Goal: Information Seeking & Learning: Check status

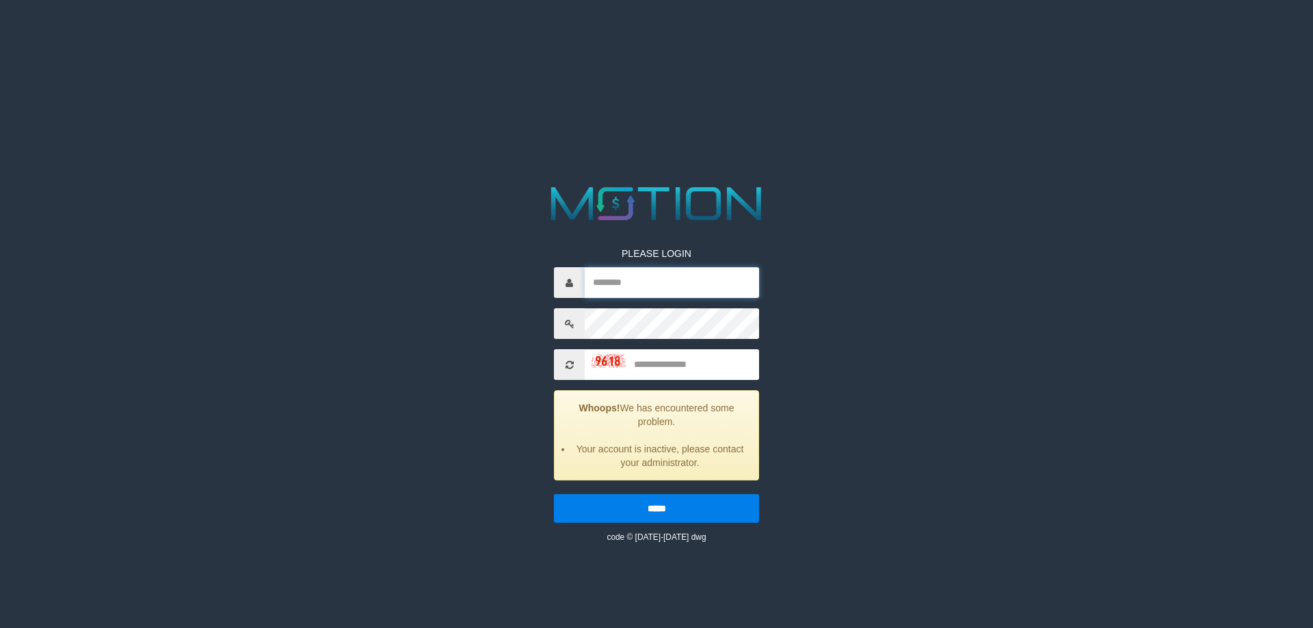
drag, startPoint x: 616, startPoint y: 292, endPoint x: 655, endPoint y: 291, distance: 39.0
click at [616, 292] on input "text" at bounding box center [672, 282] width 174 height 31
paste input "**********"
type input "**********"
click at [691, 352] on input "text" at bounding box center [672, 364] width 174 height 31
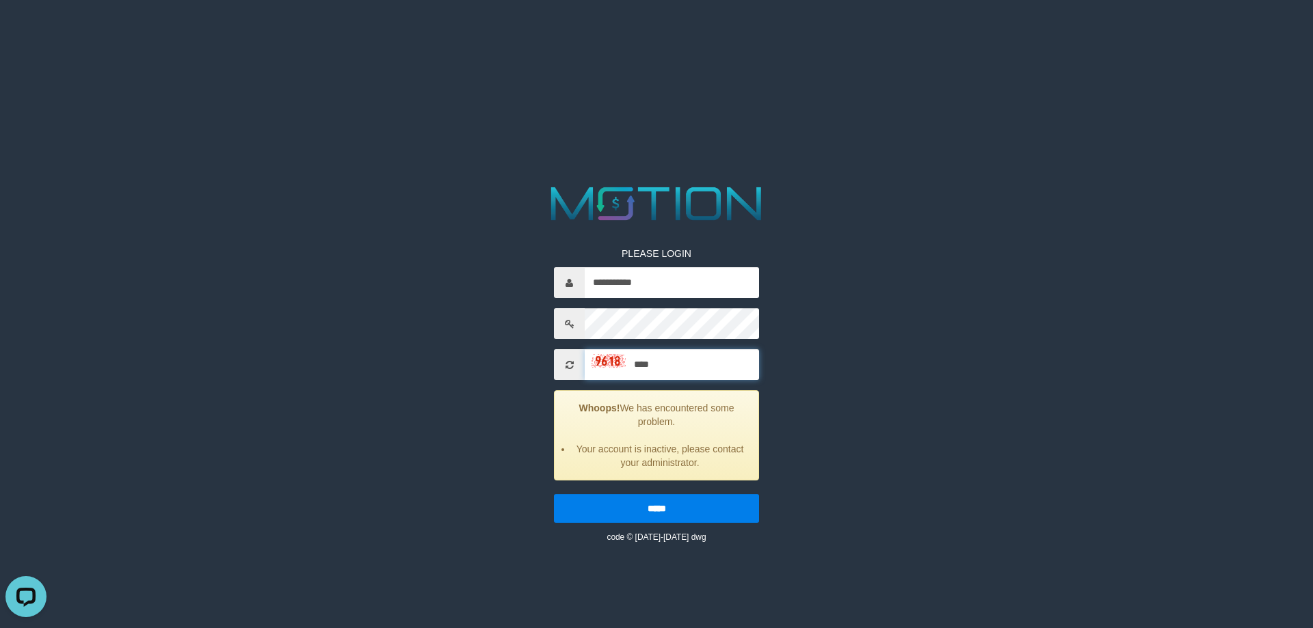
type input "****"
click at [554, 494] on input "*****" at bounding box center [656, 508] width 205 height 29
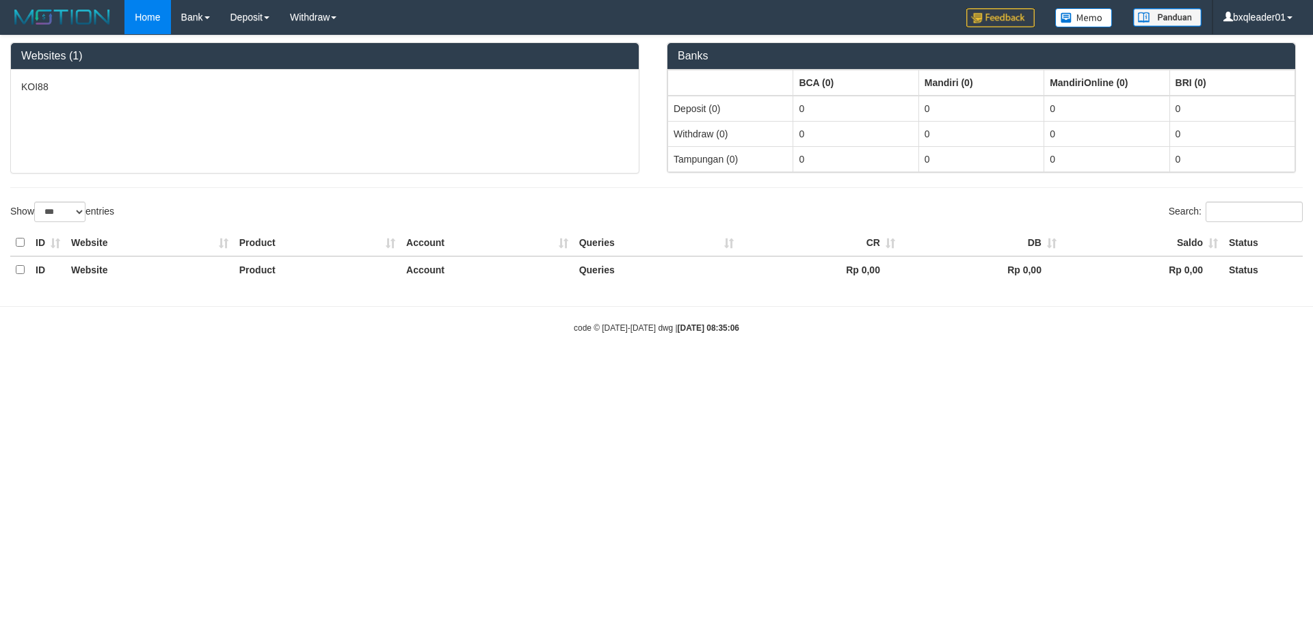
select select "***"
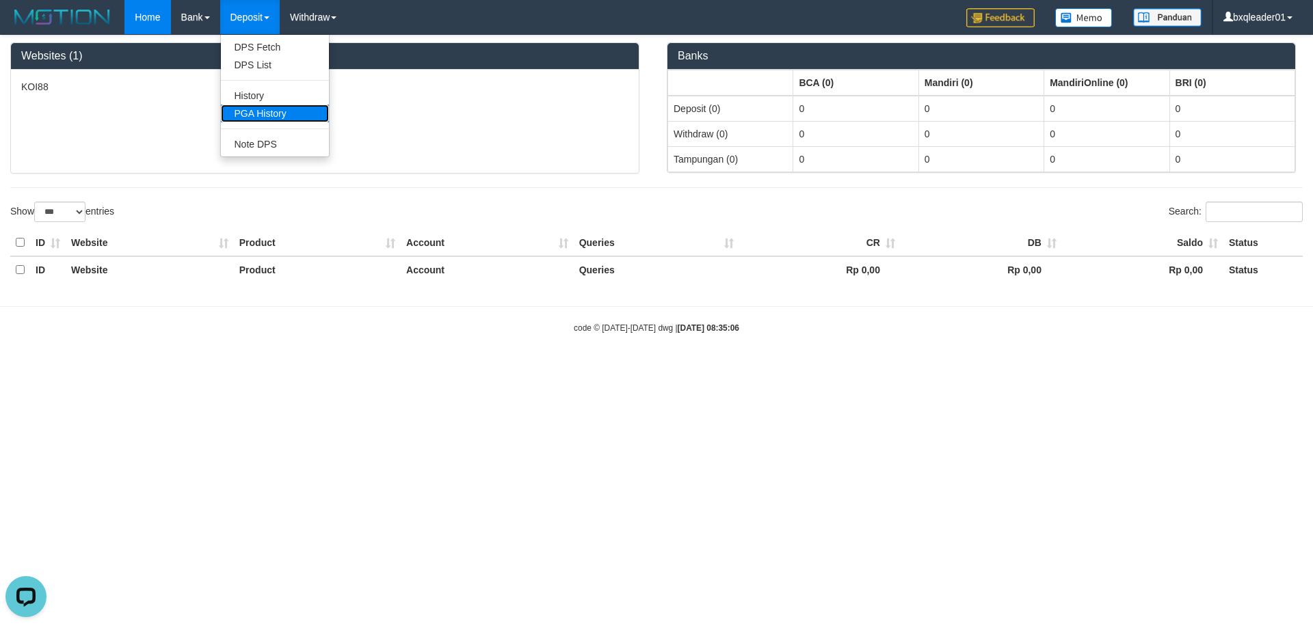
click at [269, 116] on link "PGA History" at bounding box center [275, 114] width 108 height 18
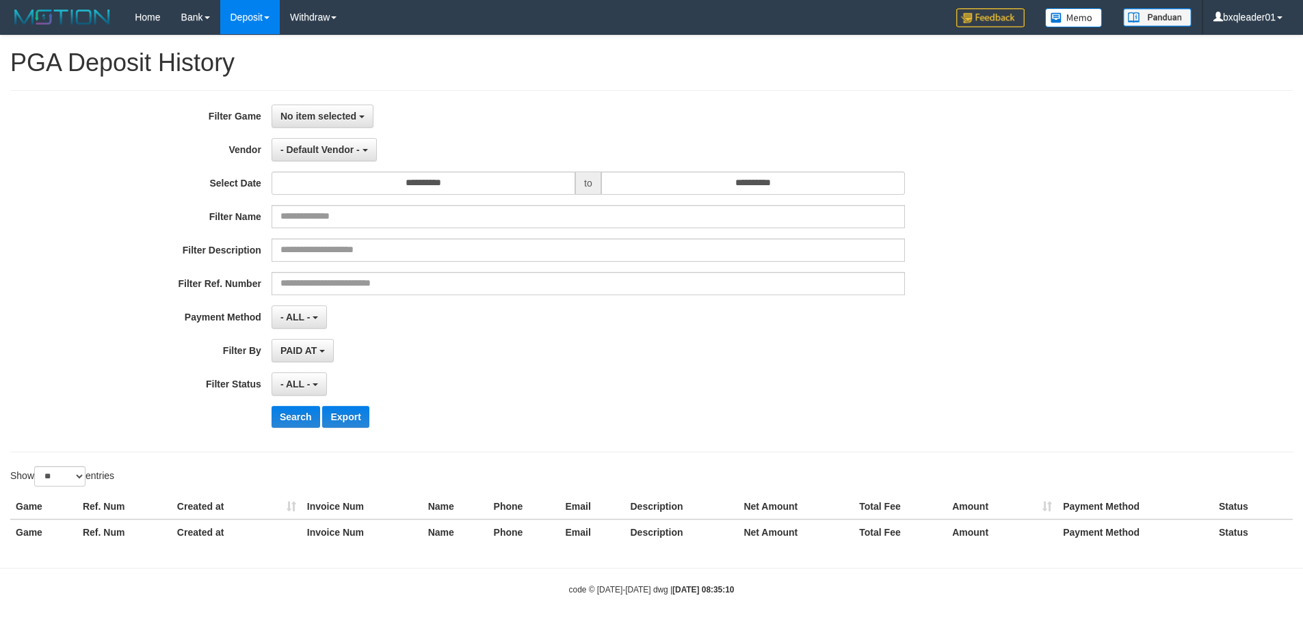
select select
select select "**"
click at [302, 115] on span "No item selected" at bounding box center [318, 116] width 76 height 11
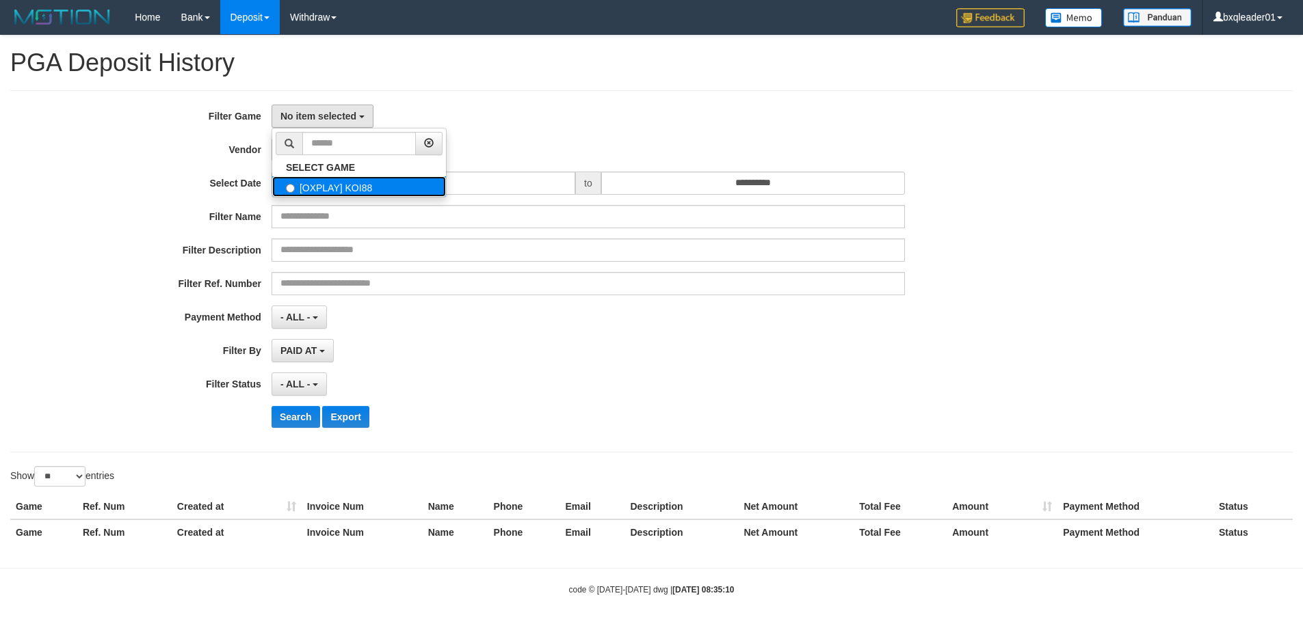
click at [349, 182] on label "[OXPLAY] KOI88" at bounding box center [359, 186] width 174 height 21
select select "****"
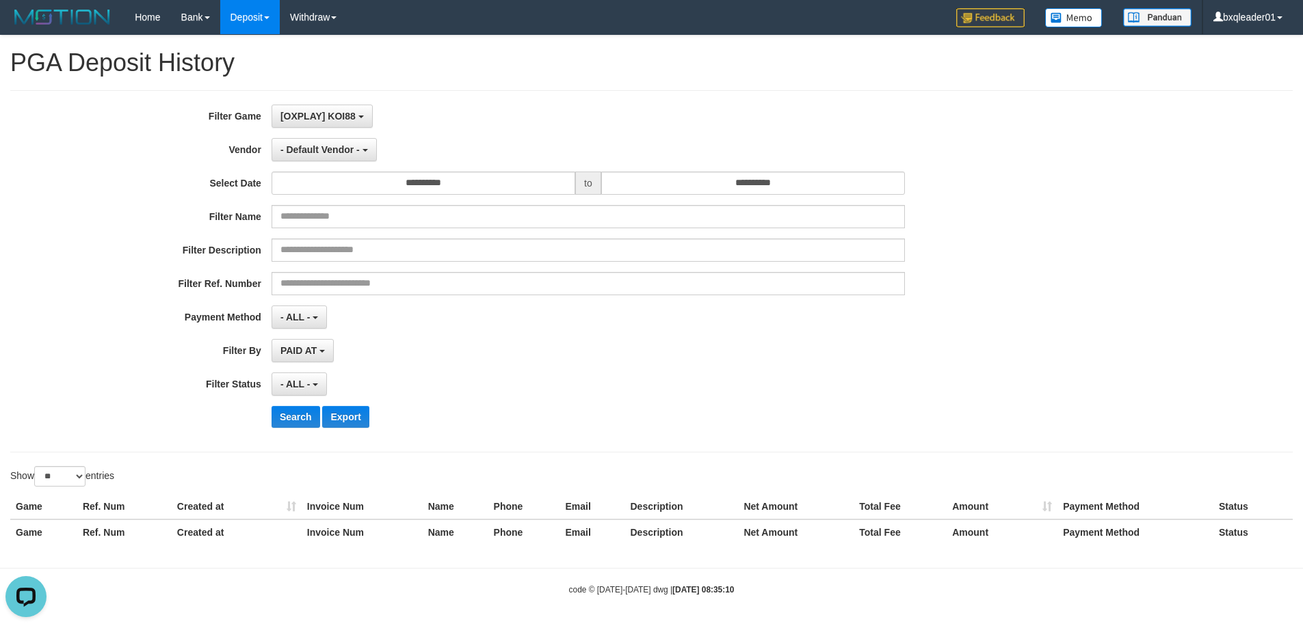
click at [300, 162] on div "**********" at bounding box center [543, 272] width 1086 height 334
click at [306, 161] on button "- Default Vendor -" at bounding box center [323, 149] width 105 height 23
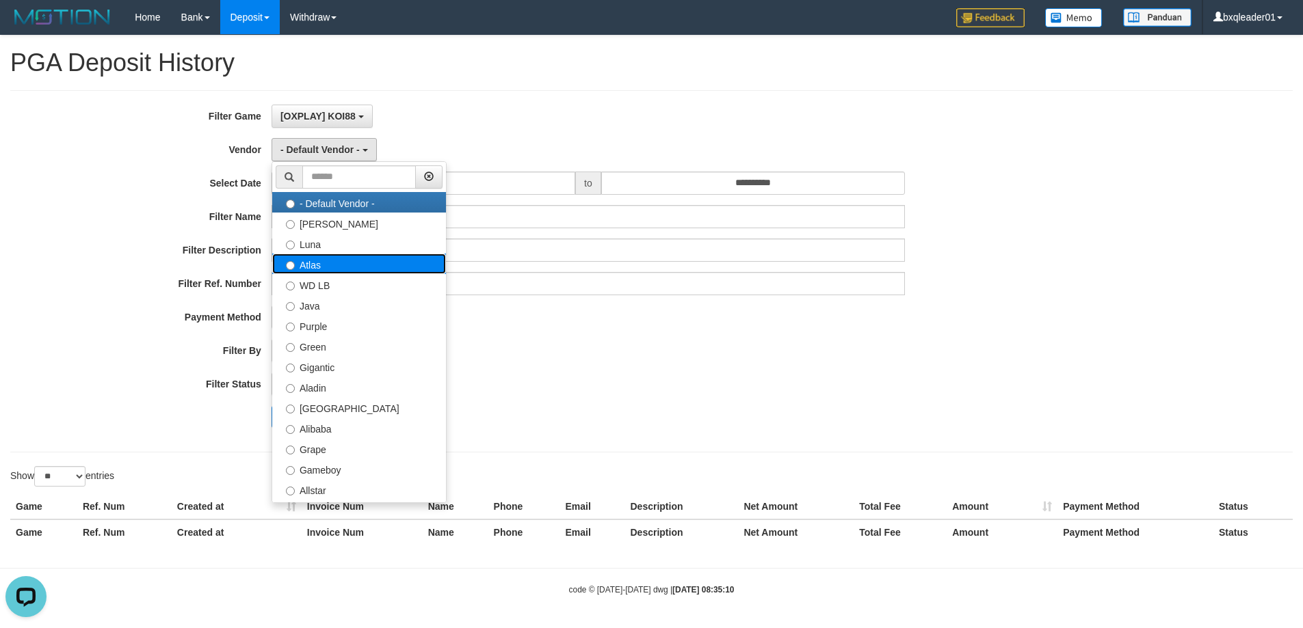
click at [349, 267] on label "Atlas" at bounding box center [359, 264] width 174 height 21
select select "**********"
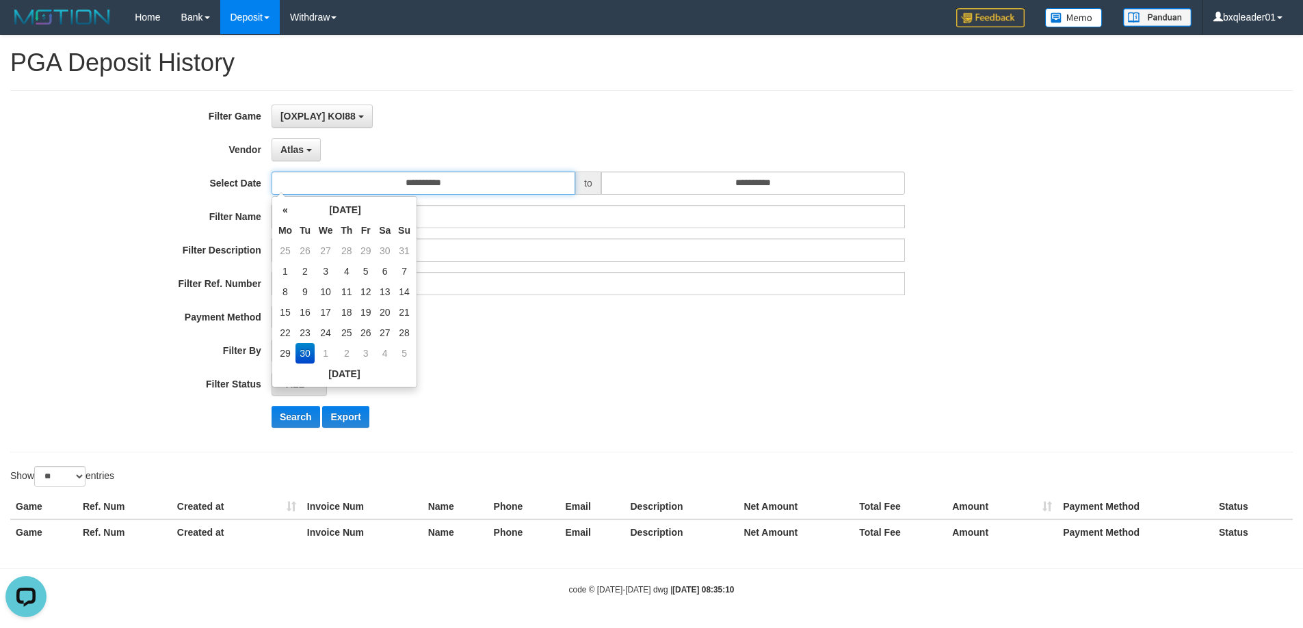
click at [460, 182] on input "**********" at bounding box center [423, 183] width 304 height 23
click at [284, 335] on td "22" at bounding box center [285, 333] width 21 height 21
type input "**********"
click at [284, 335] on td "22" at bounding box center [285, 333] width 21 height 21
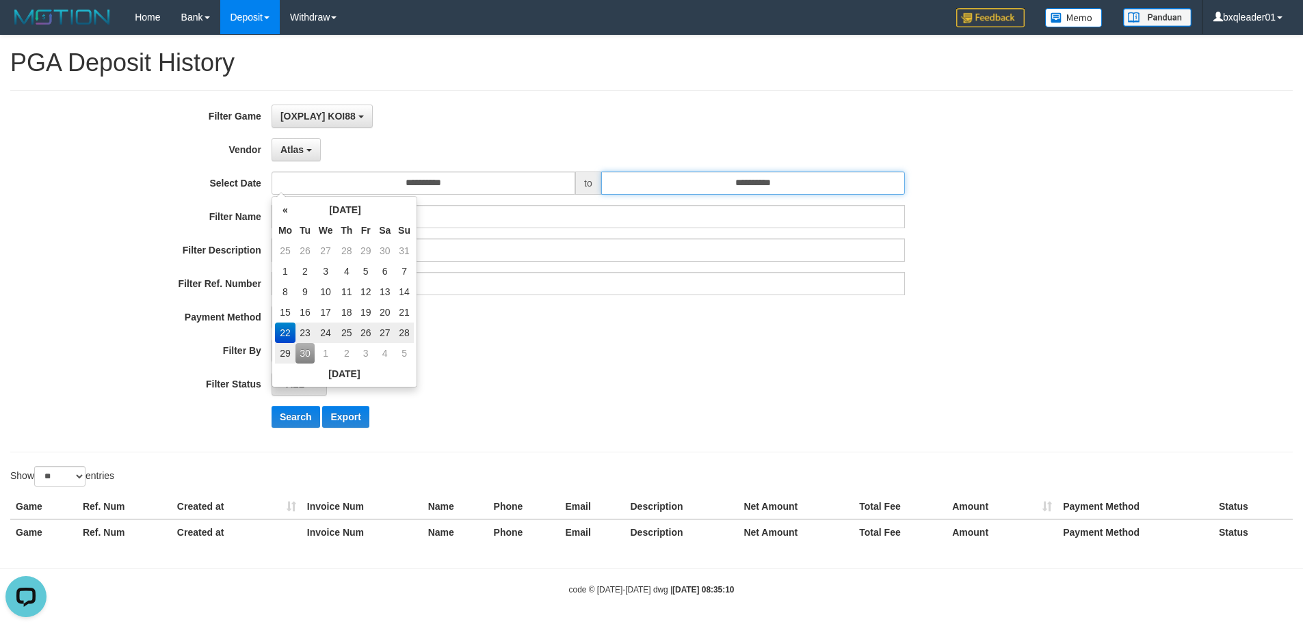
drag, startPoint x: 813, startPoint y: 171, endPoint x: 801, endPoint y: 176, distance: 13.2
click at [811, 172] on input "**********" at bounding box center [753, 183] width 304 height 23
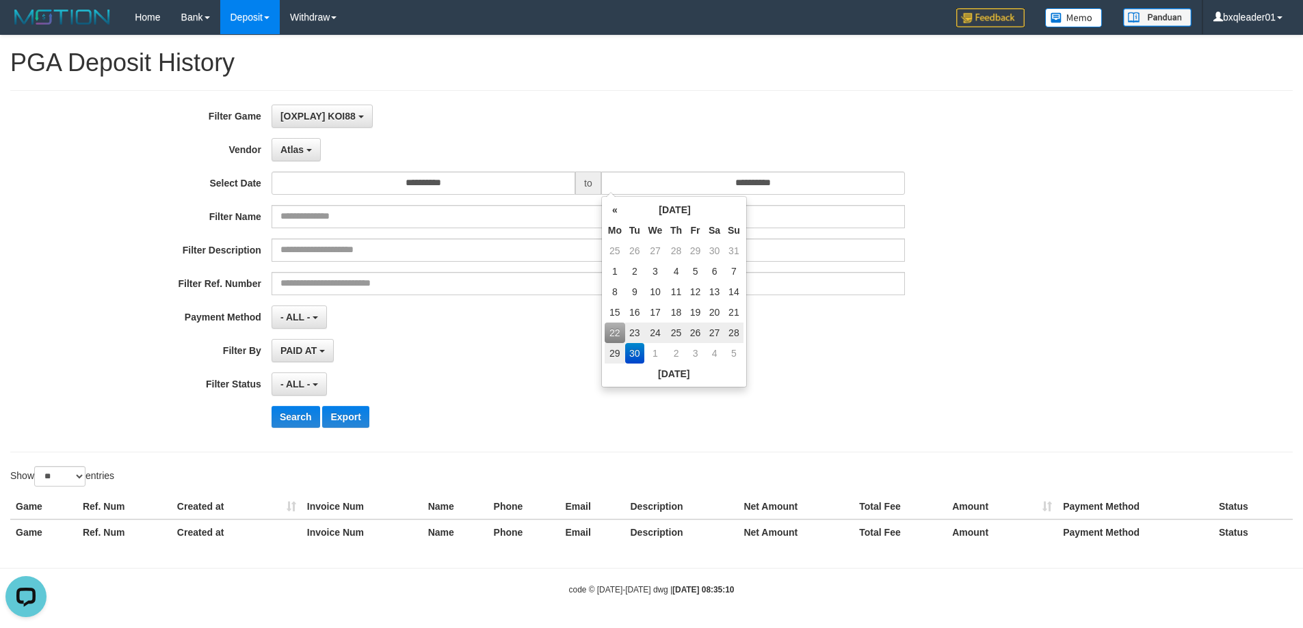
click at [728, 329] on td "28" at bounding box center [733, 333] width 19 height 21
type input "**********"
click at [288, 419] on button "Search" at bounding box center [295, 417] width 49 height 22
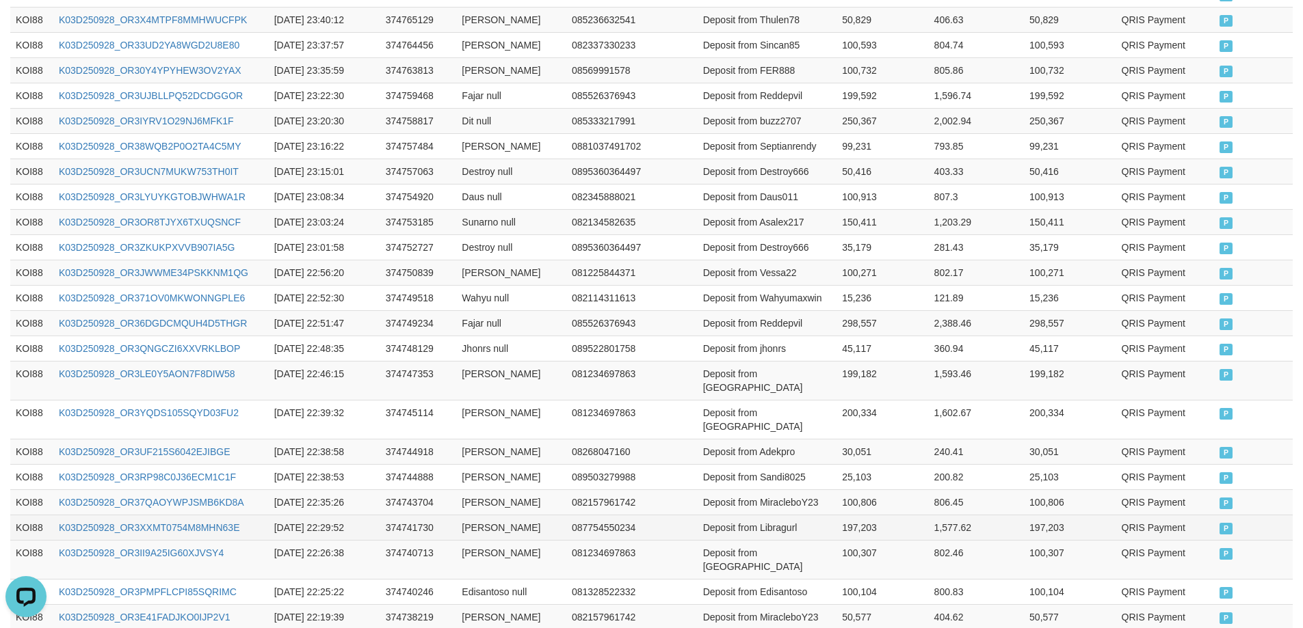
scroll to position [659, 0]
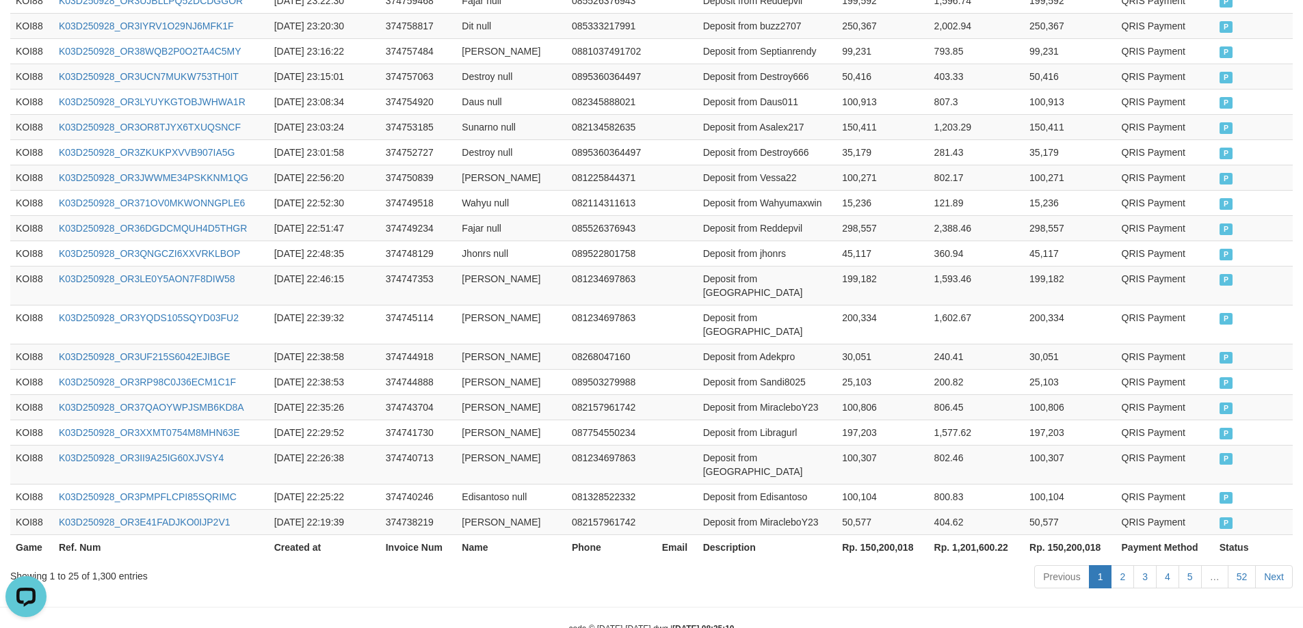
click at [882, 535] on th "Rp. 150,200,018" at bounding box center [882, 547] width 92 height 25
copy th "150,200,018"
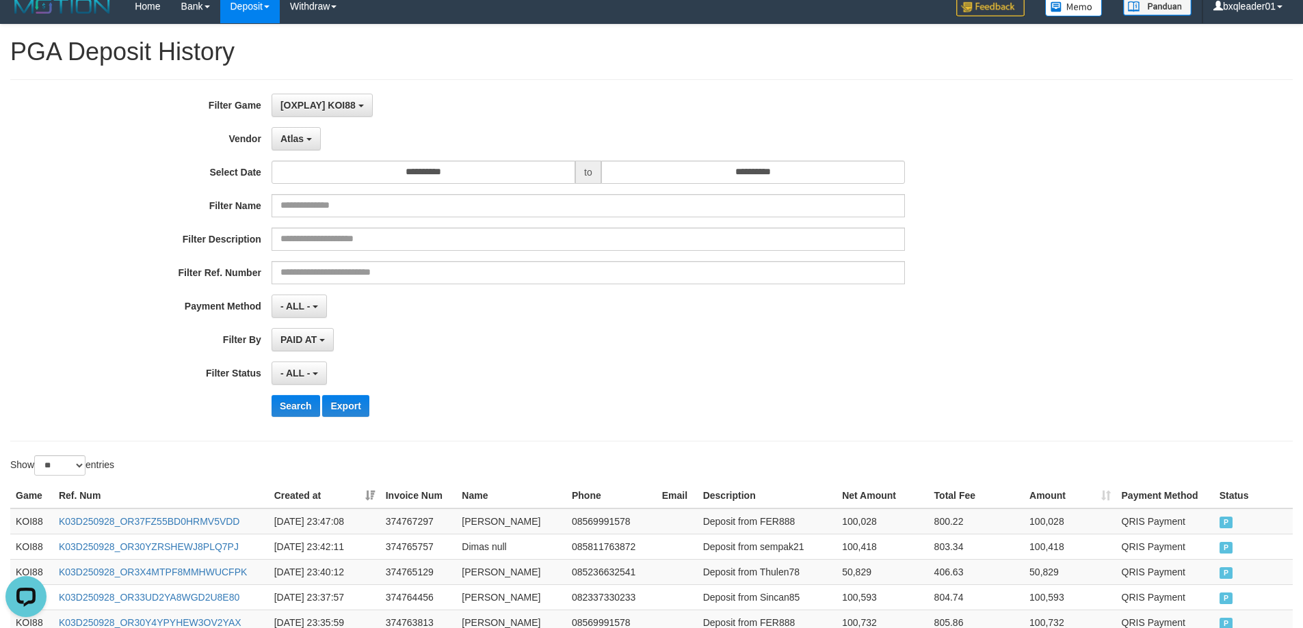
scroll to position [0, 0]
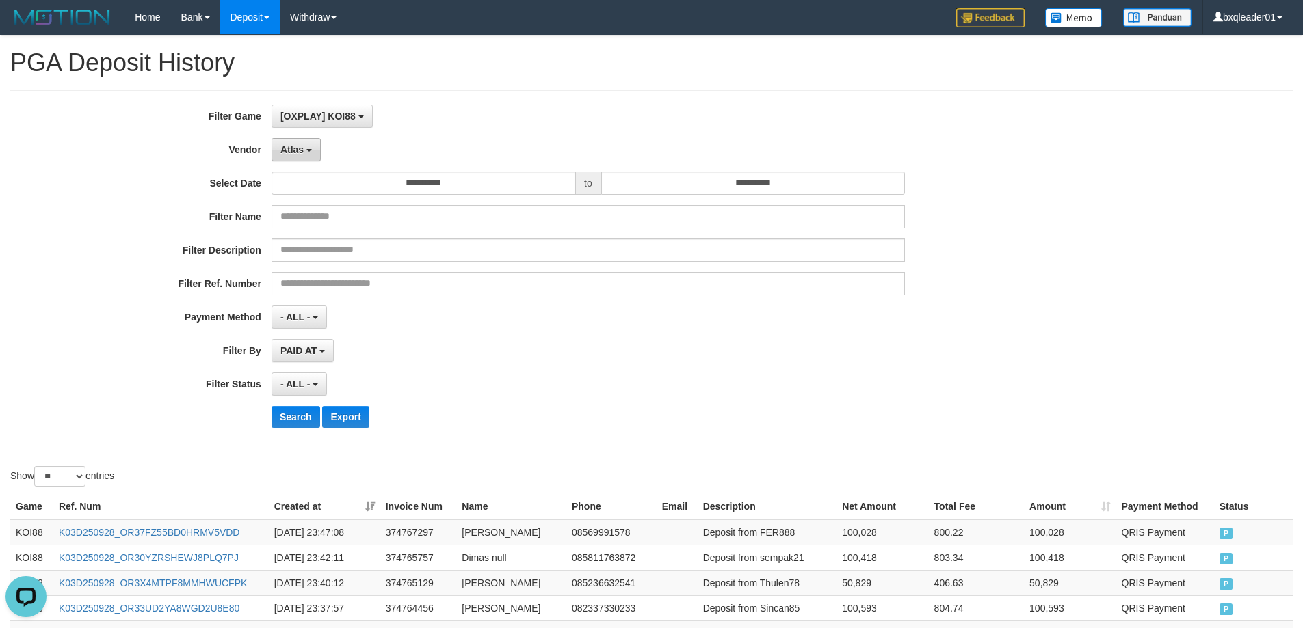
click at [282, 145] on span "Atlas" at bounding box center [291, 149] width 23 height 11
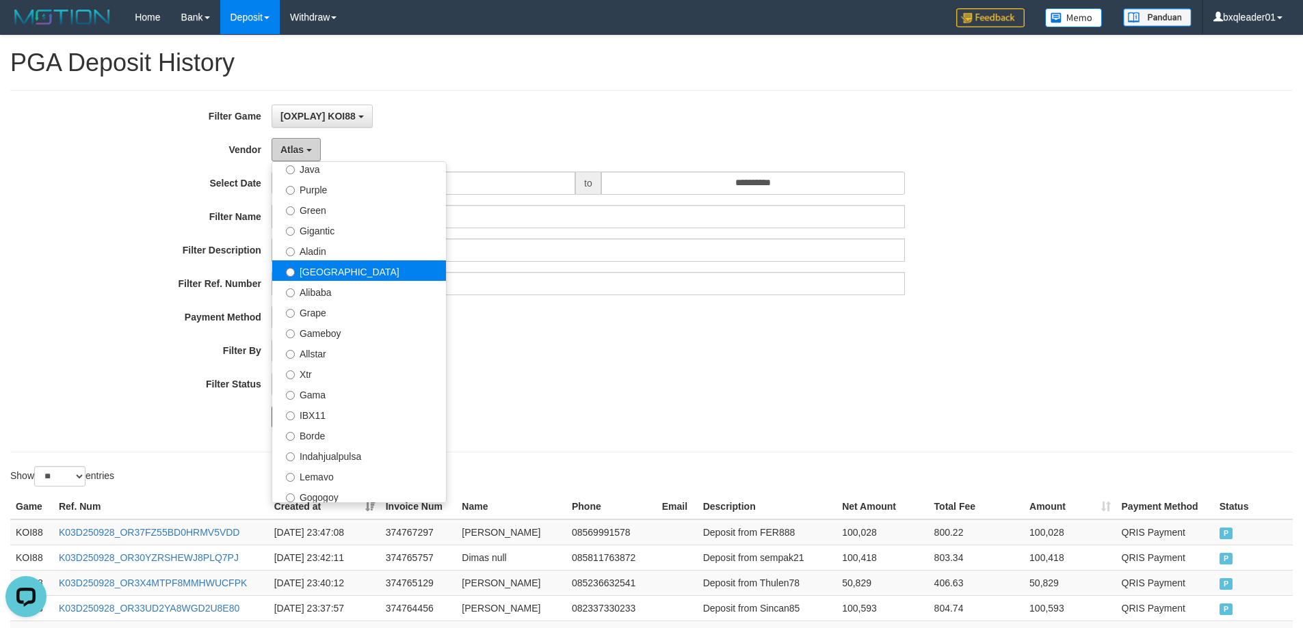
scroll to position [205, 0]
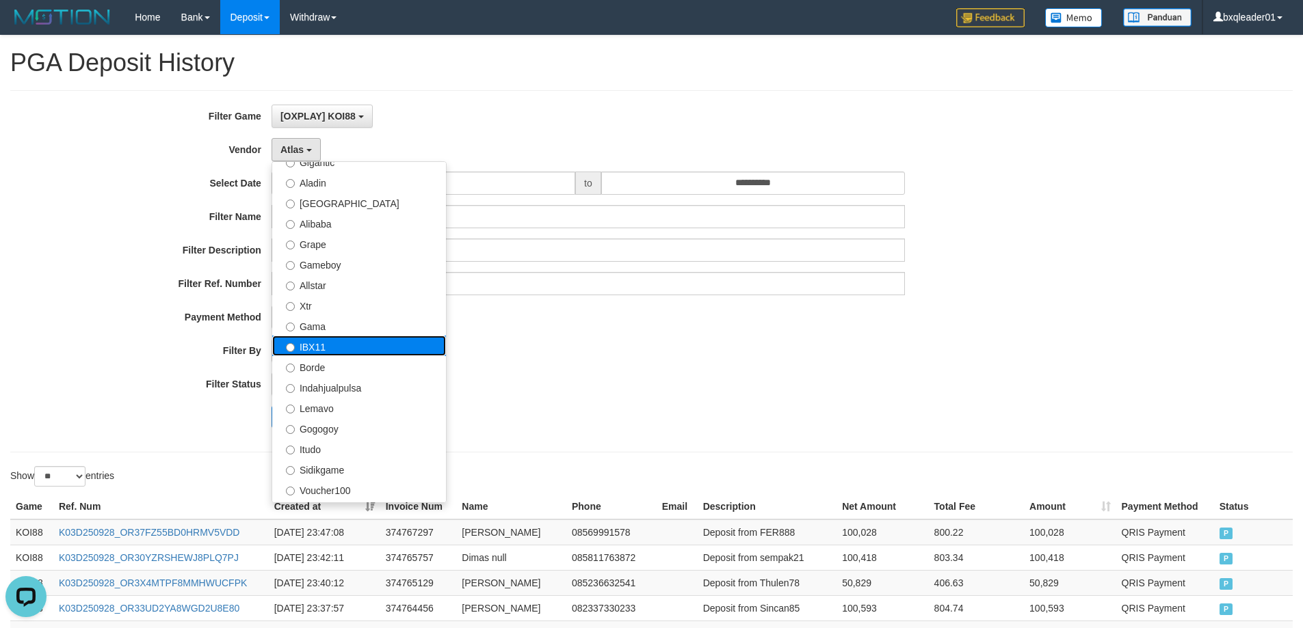
drag, startPoint x: 340, startPoint y: 344, endPoint x: 367, endPoint y: 339, distance: 27.1
click at [341, 344] on label "IBX11" at bounding box center [359, 346] width 174 height 21
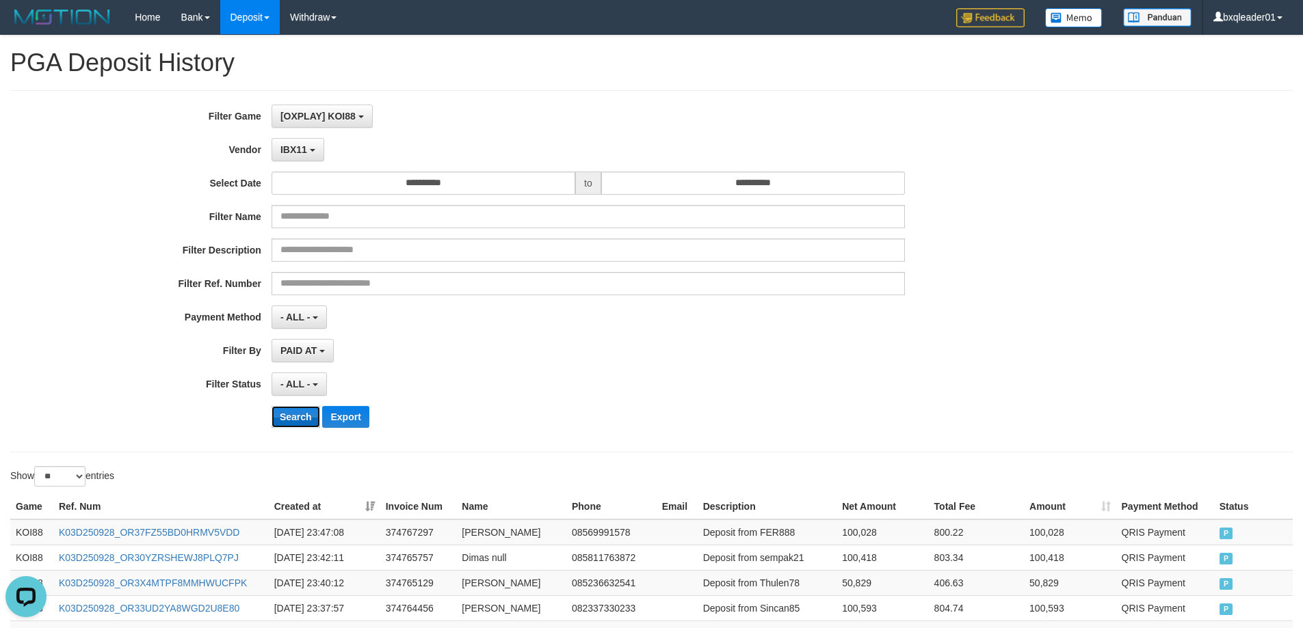
click at [296, 412] on button "Search" at bounding box center [295, 417] width 49 height 22
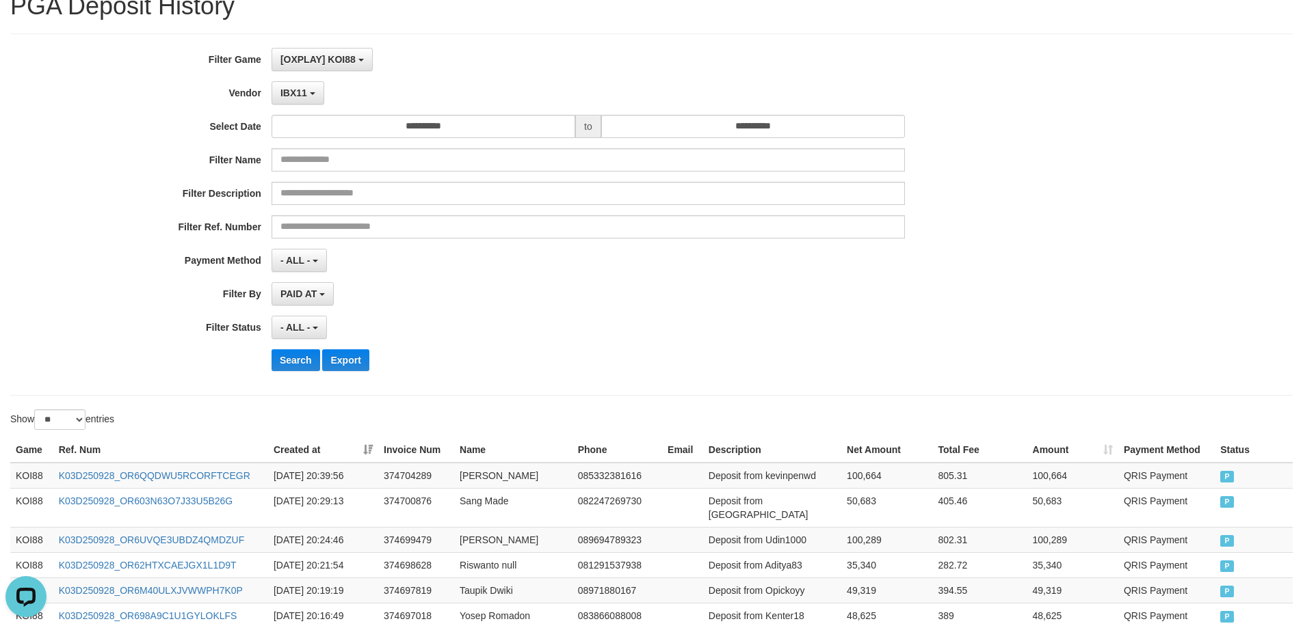
scroll to position [0, 0]
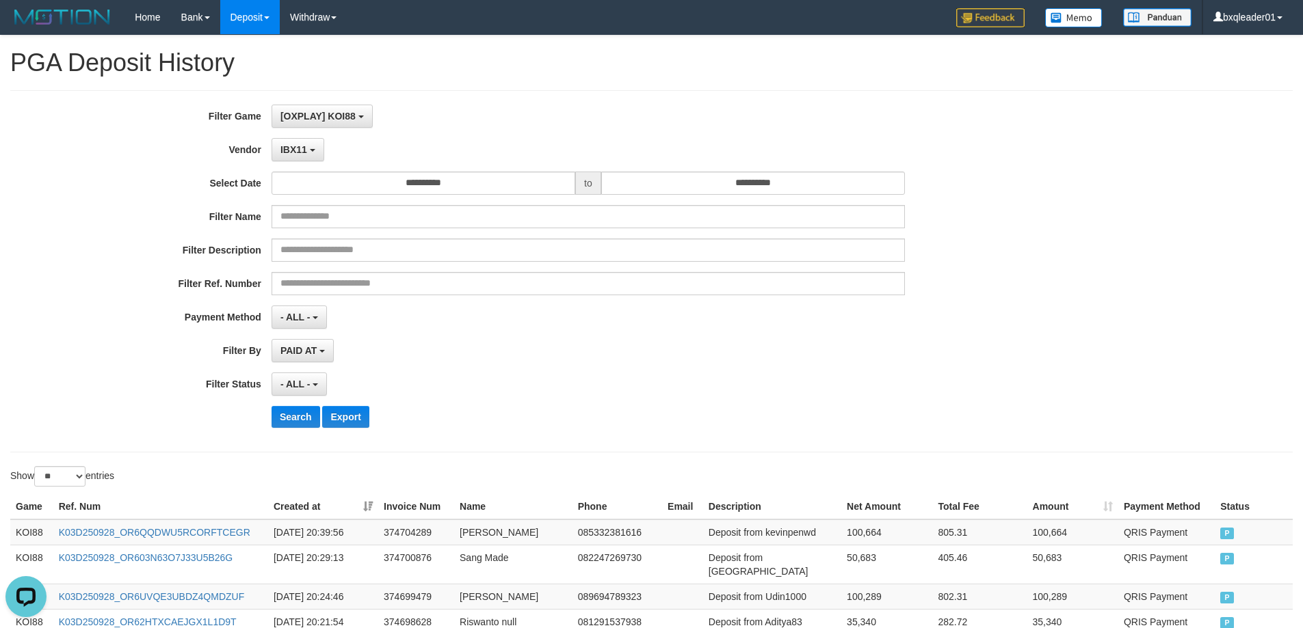
click at [864, 339] on div "PAID AT PAID AT CREATED AT" at bounding box center [587, 350] width 633 height 23
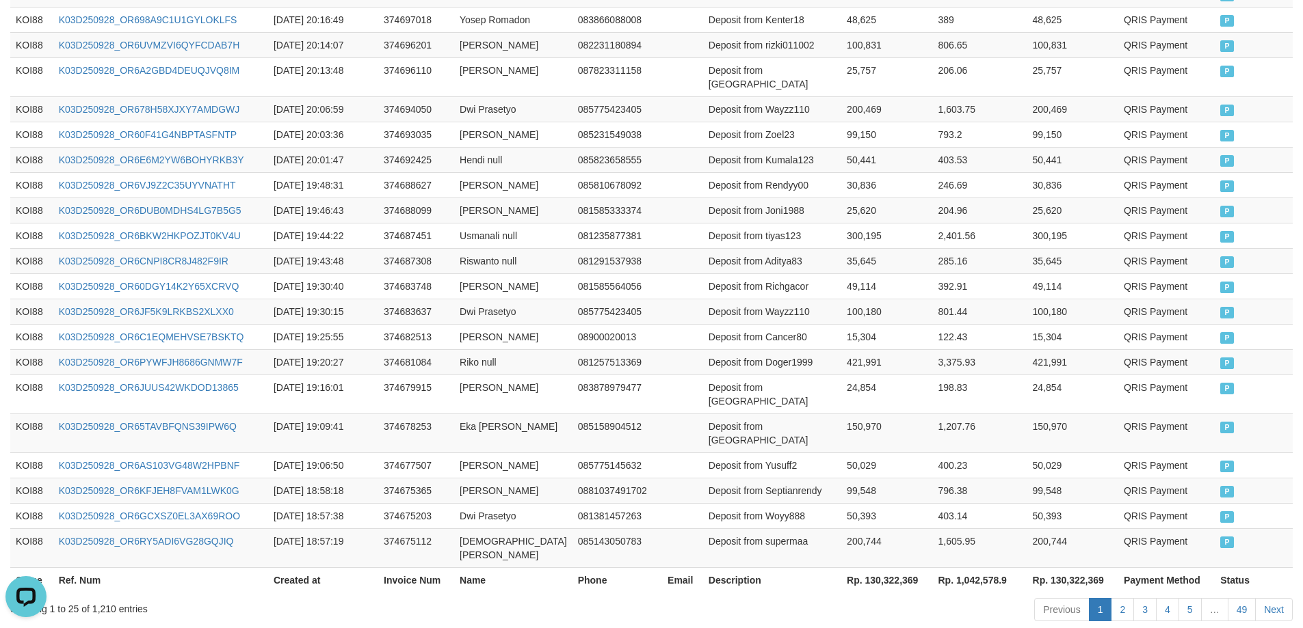
scroll to position [659, 0]
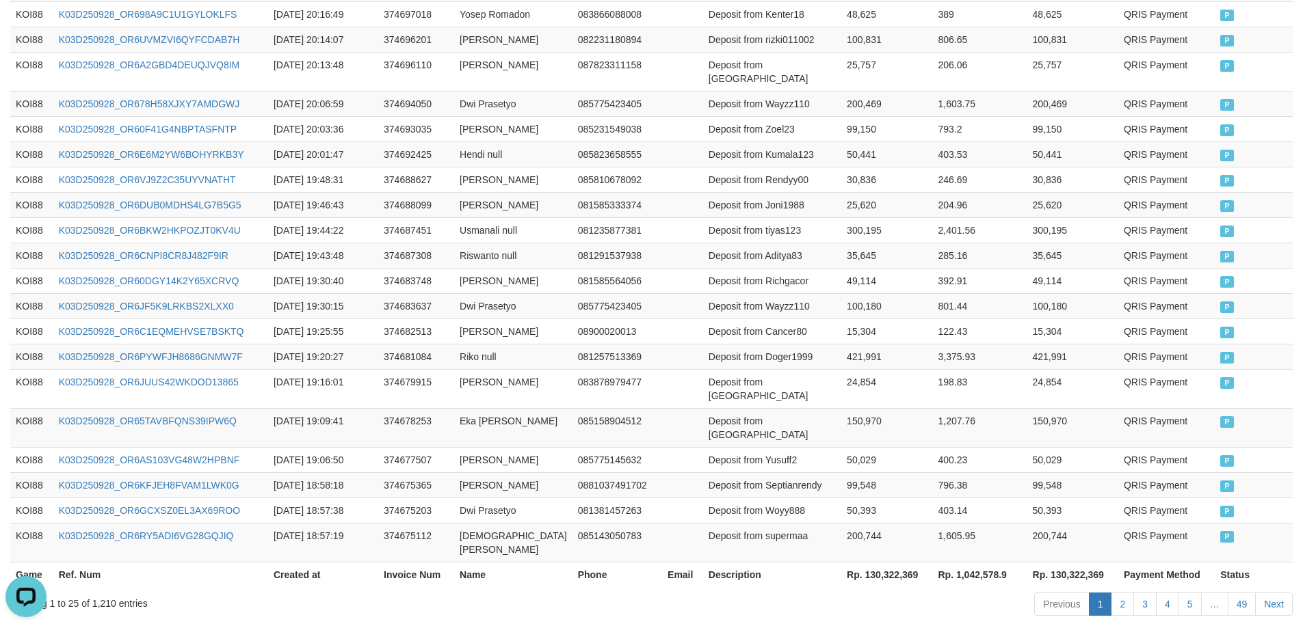
click at [871, 562] on th "Rp. 130,322,369" at bounding box center [886, 574] width 91 height 25
copy th "130,322,369"
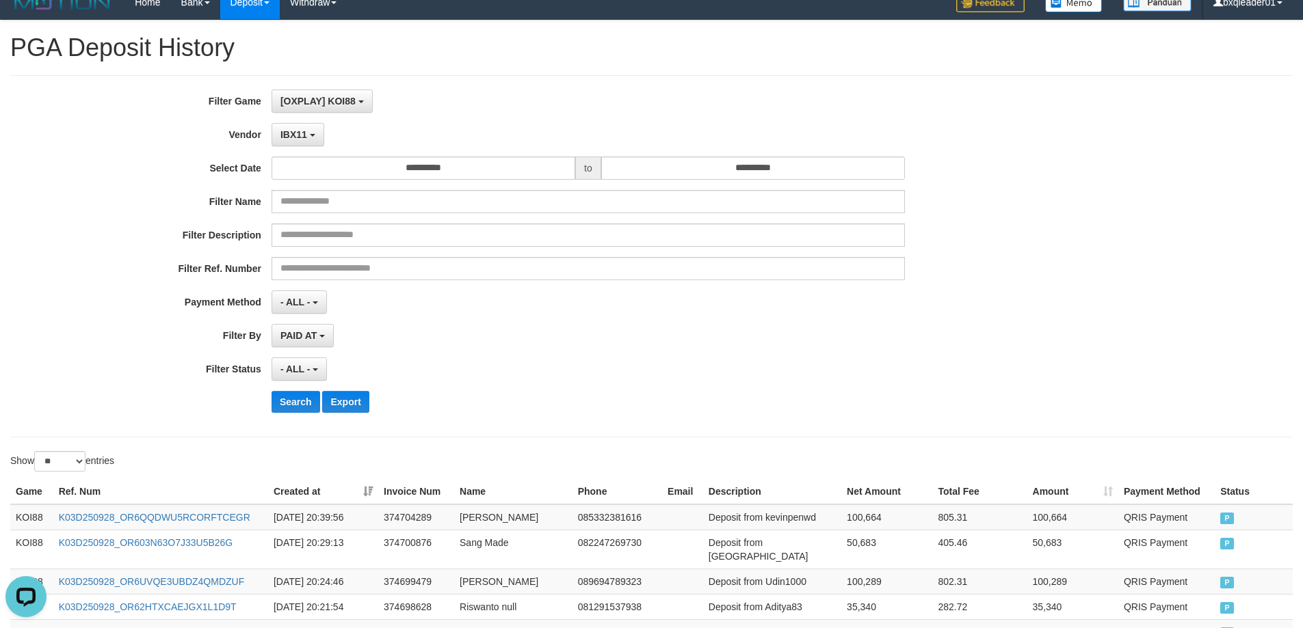
scroll to position [0, 0]
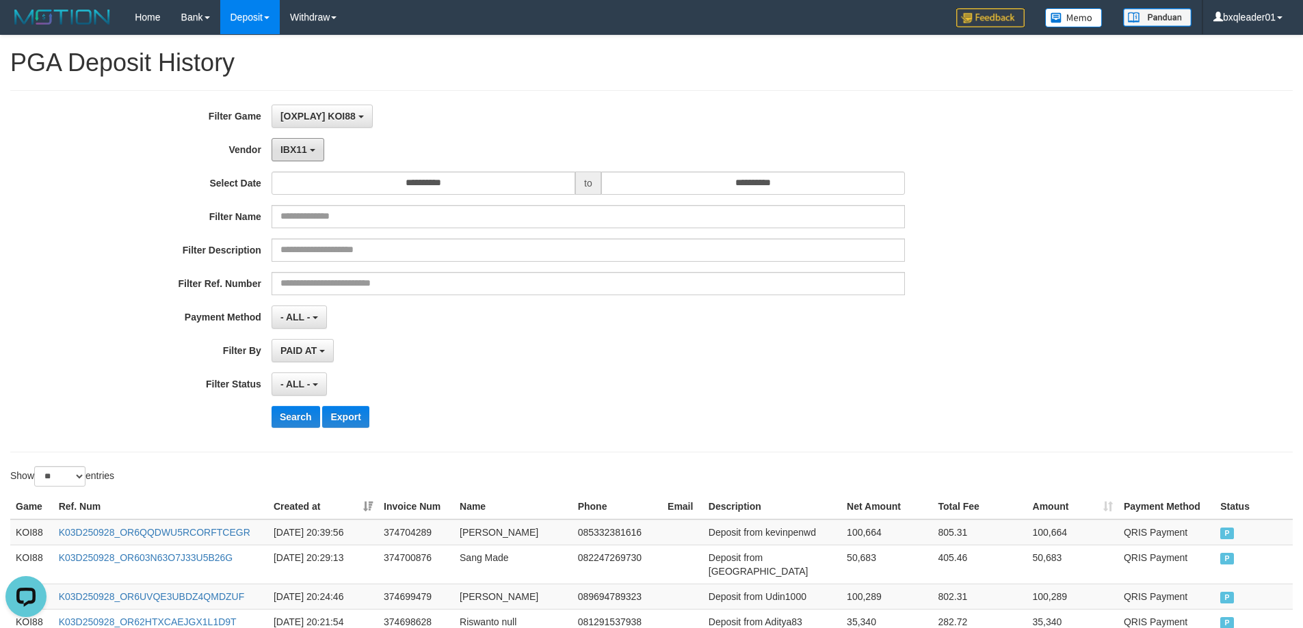
drag, startPoint x: 297, startPoint y: 148, endPoint x: 352, endPoint y: 198, distance: 73.6
click at [297, 148] on span "IBX11" at bounding box center [293, 149] width 27 height 11
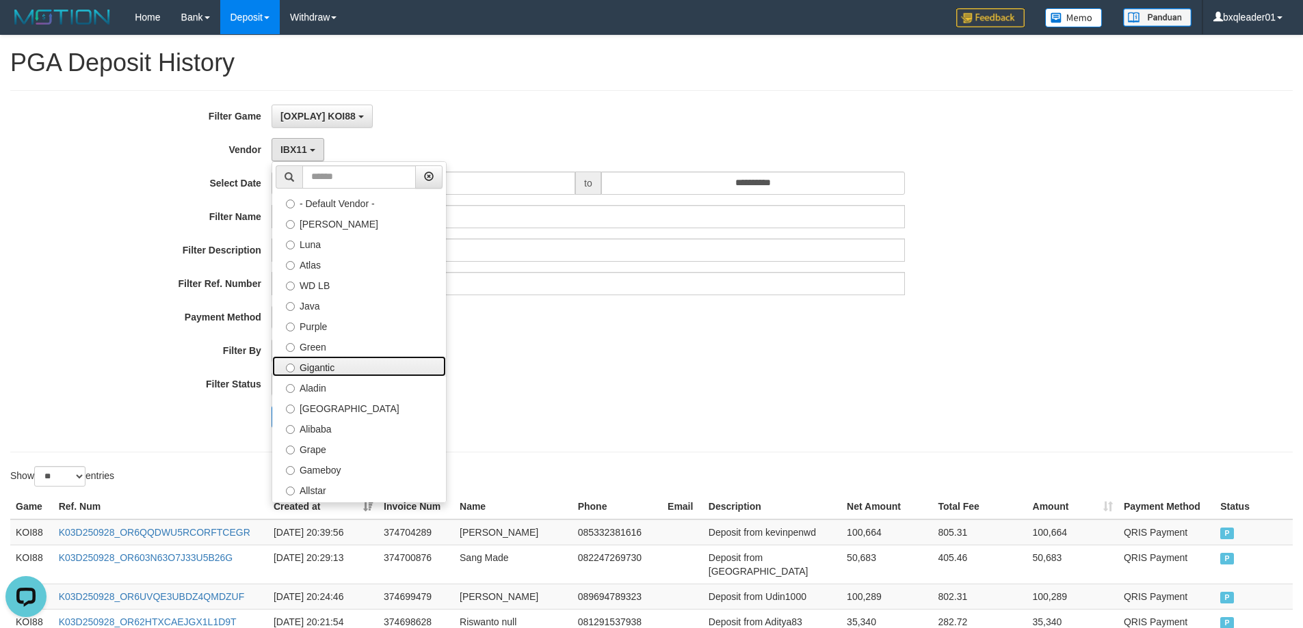
drag, startPoint x: 350, startPoint y: 375, endPoint x: 358, endPoint y: 359, distance: 17.7
click at [352, 370] on label "Gigantic" at bounding box center [359, 366] width 174 height 21
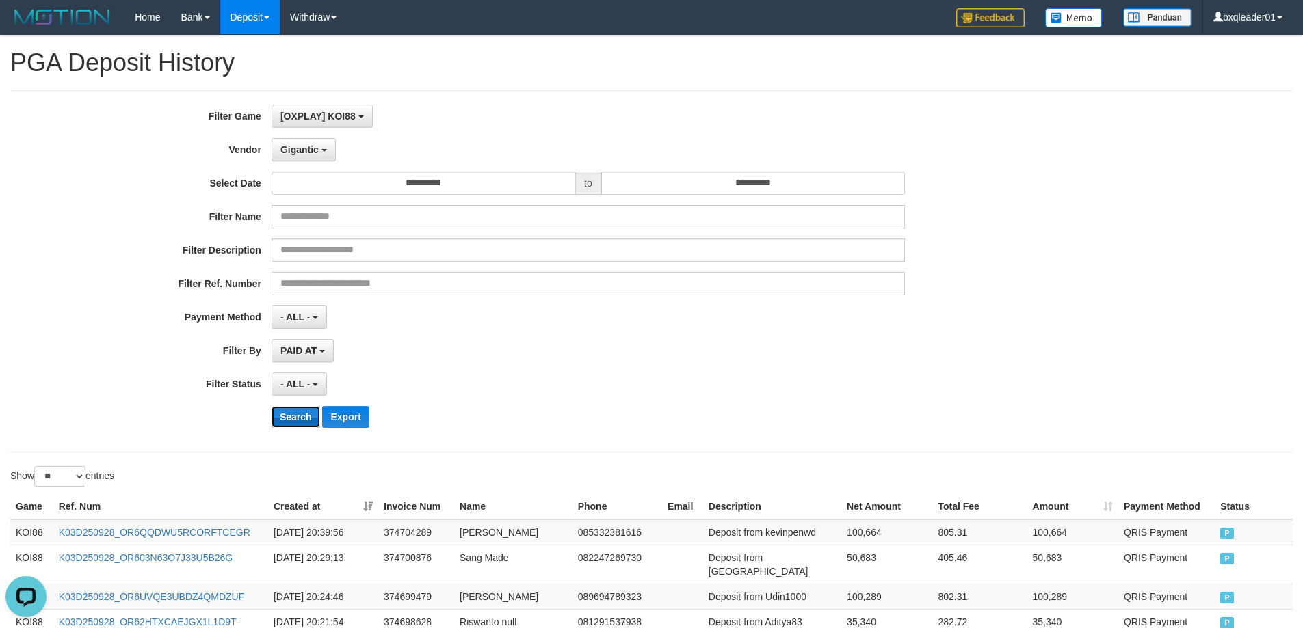
click at [284, 414] on button "Search" at bounding box center [295, 417] width 49 height 22
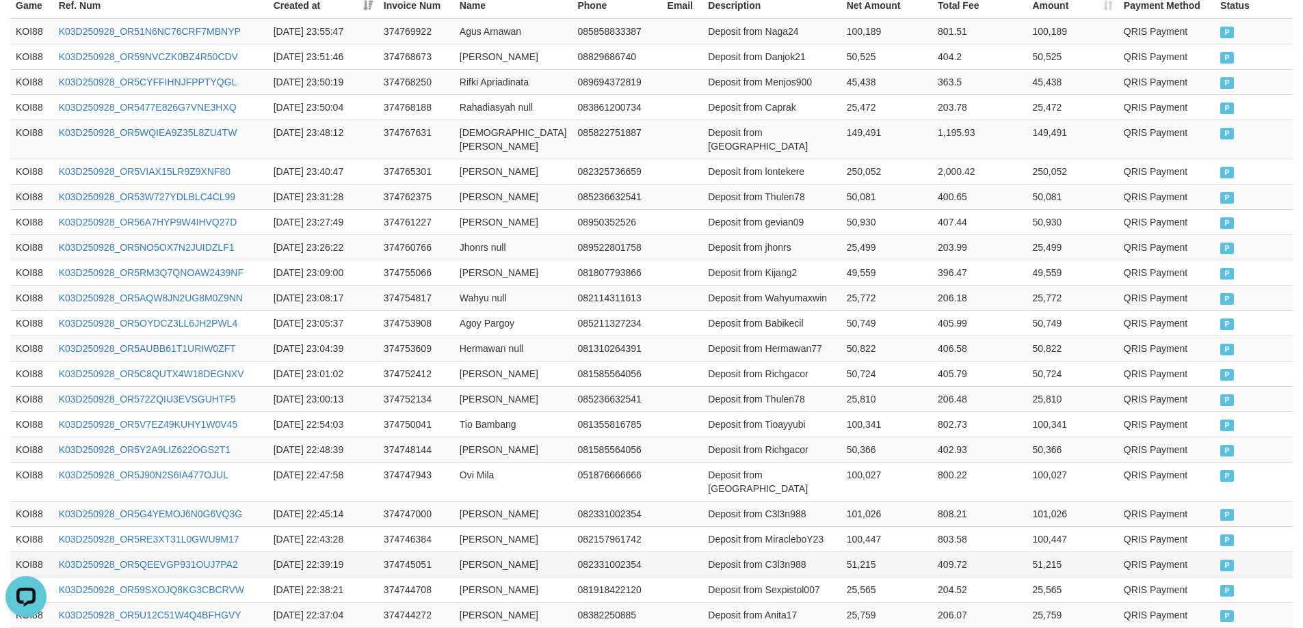
scroll to position [659, 0]
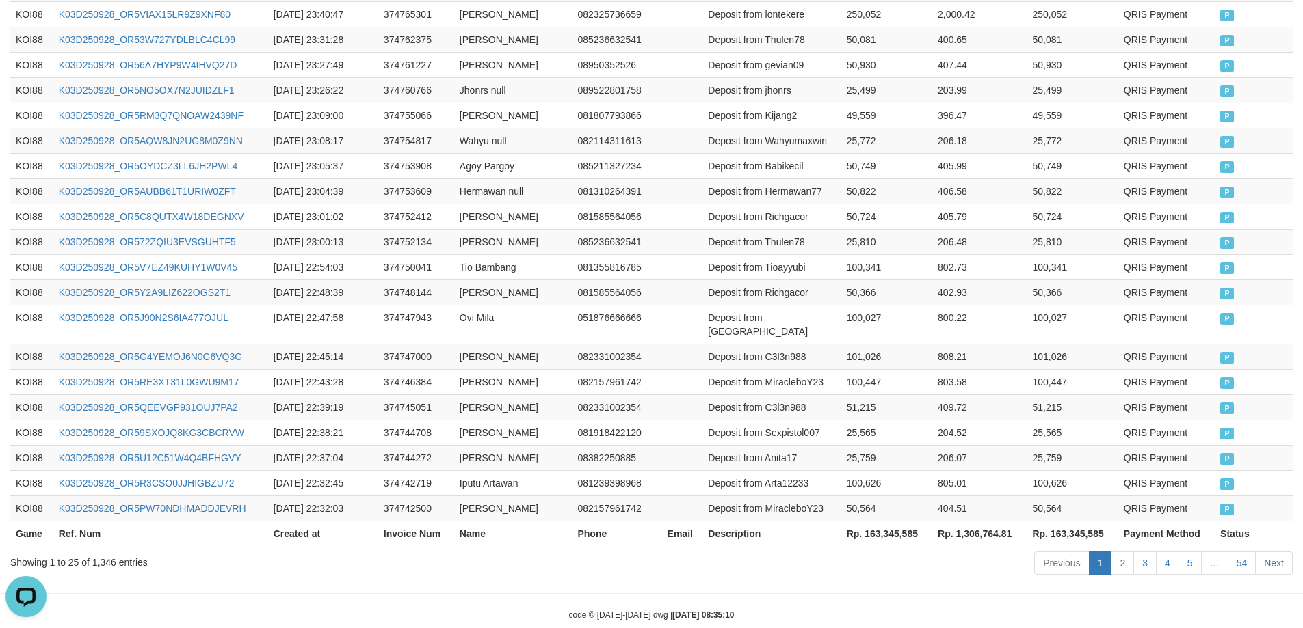
click at [880, 521] on th "Rp. 163,345,585" at bounding box center [886, 533] width 91 height 25
copy th "163,345,585"
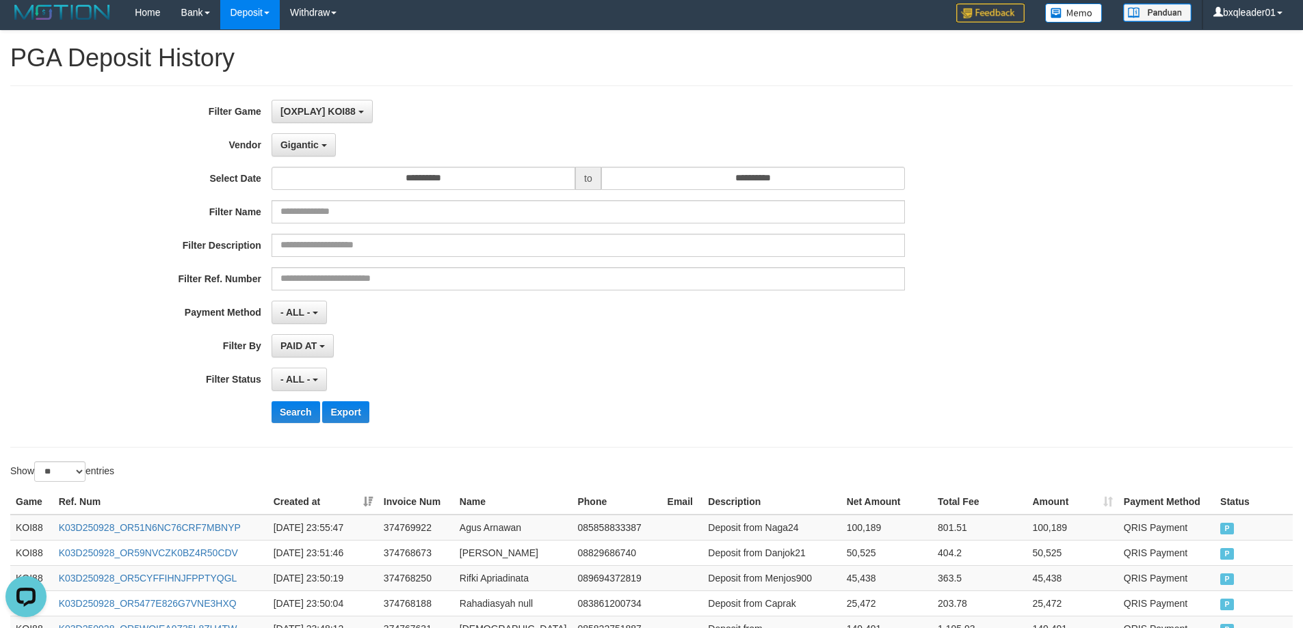
scroll to position [0, 0]
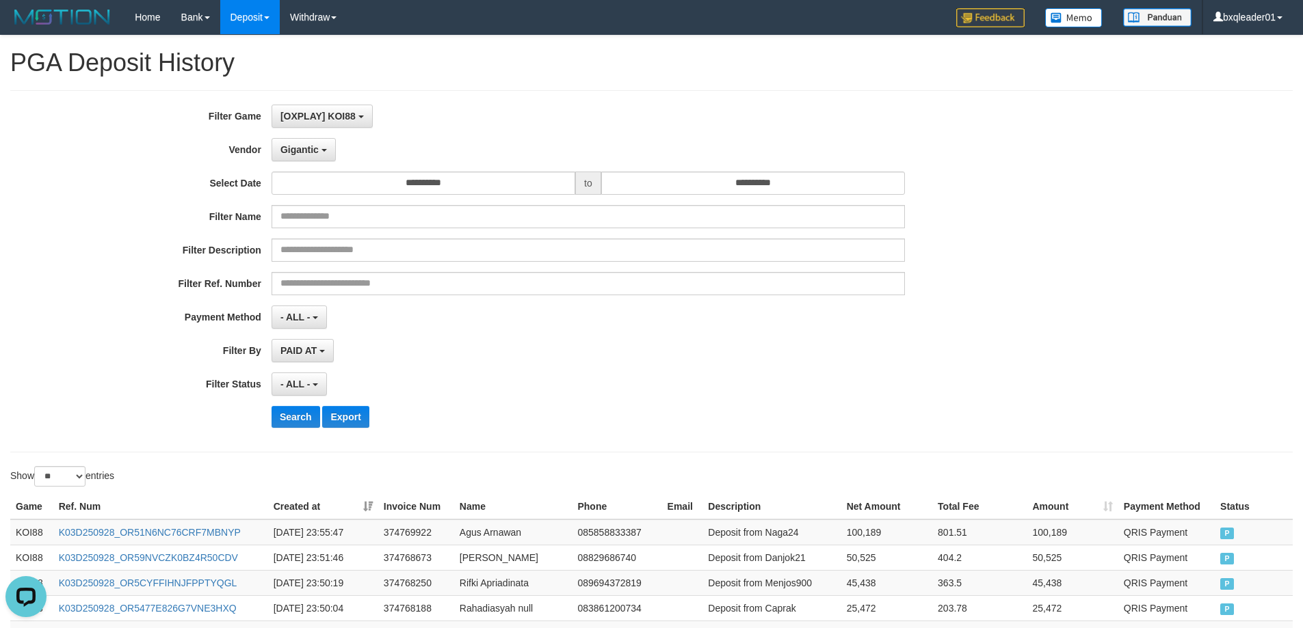
drag, startPoint x: 661, startPoint y: 378, endPoint x: 602, endPoint y: 301, distance: 96.7
click at [659, 377] on div "- ALL - SELECT ALL - ALL - SELECT STATUS PENDING/UNPAID PAID CANCELED EXPIRED" at bounding box center [587, 384] width 633 height 23
click at [295, 161] on button "Gigantic" at bounding box center [303, 149] width 64 height 23
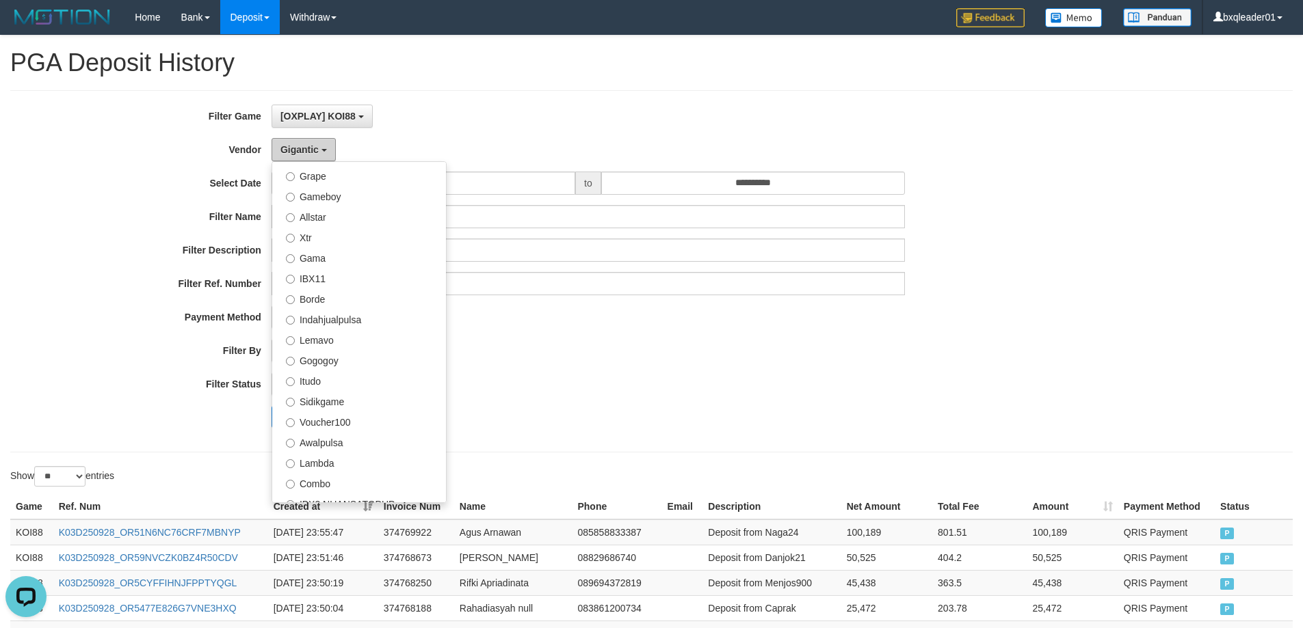
scroll to position [479, 0]
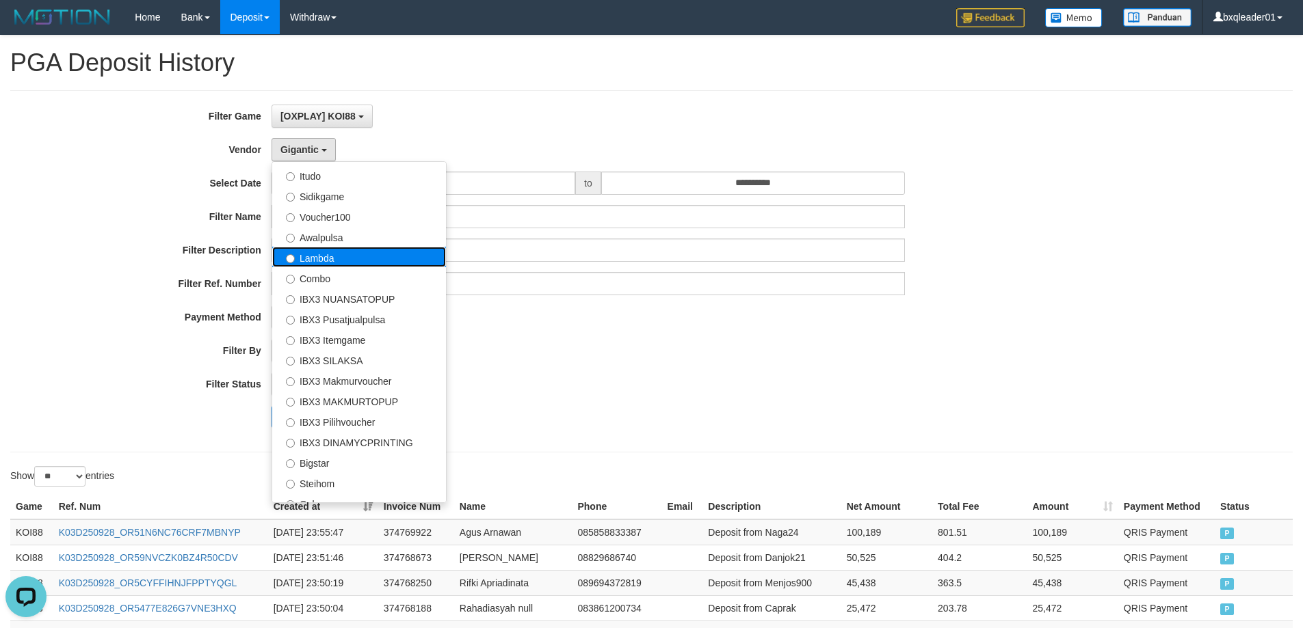
click at [361, 261] on label "Lambda" at bounding box center [359, 257] width 174 height 21
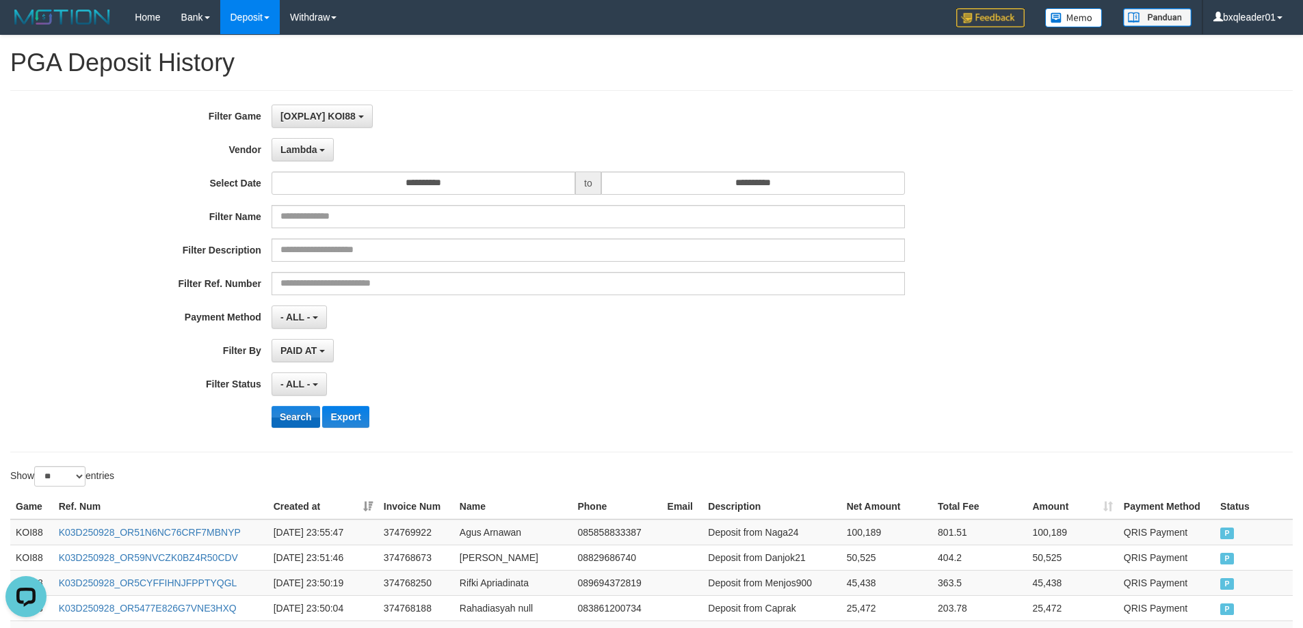
drag, startPoint x: 278, startPoint y: 428, endPoint x: 293, endPoint y: 407, distance: 26.0
click at [279, 426] on div "**********" at bounding box center [543, 272] width 1086 height 334
click at [293, 407] on button "Search" at bounding box center [295, 417] width 49 height 22
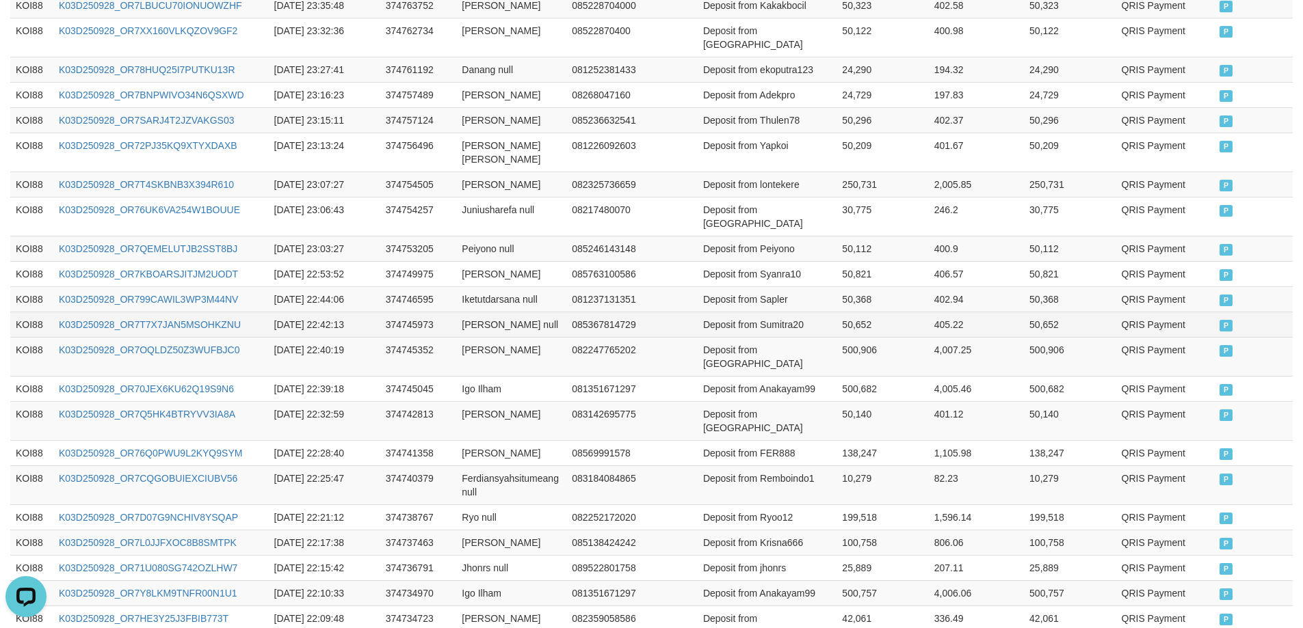
scroll to position [672, 0]
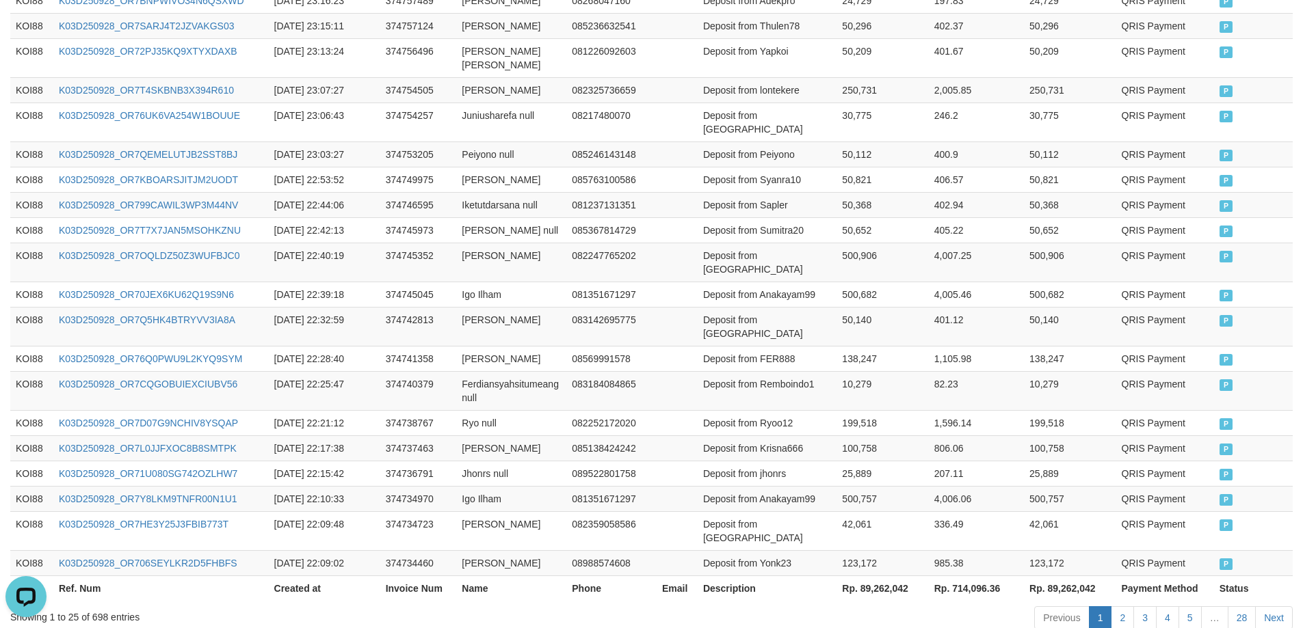
click at [882, 576] on th "Rp. 89,262,042" at bounding box center [882, 588] width 92 height 25
copy th "89,262,042"
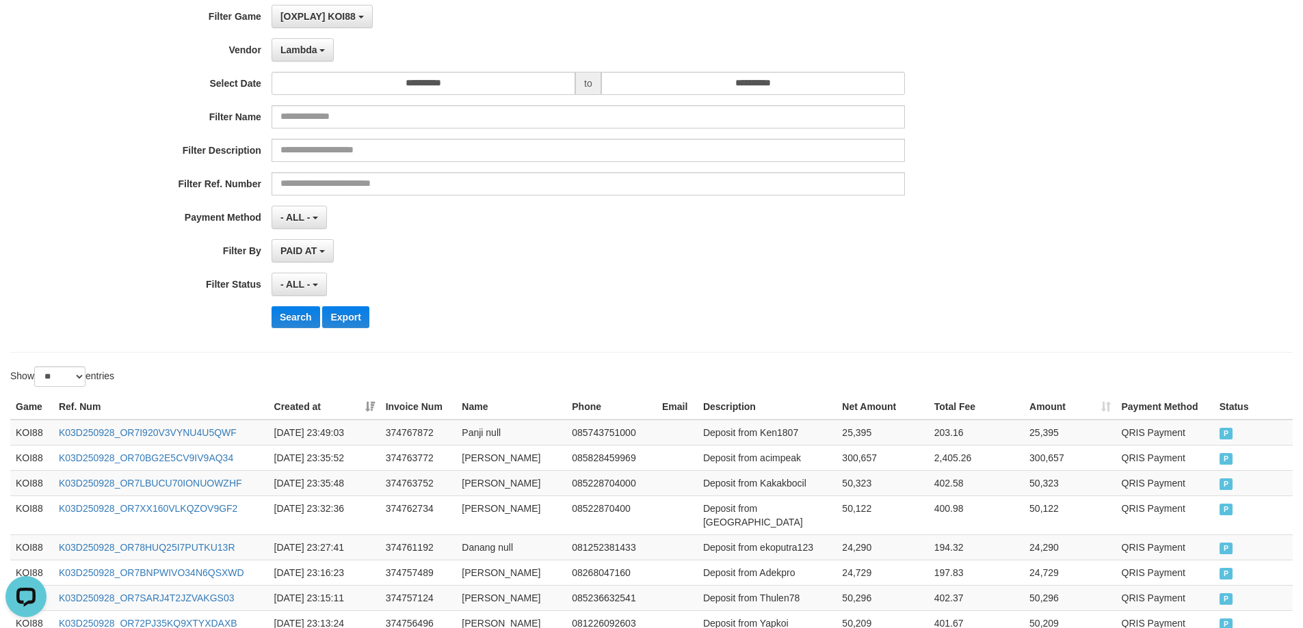
scroll to position [0, 0]
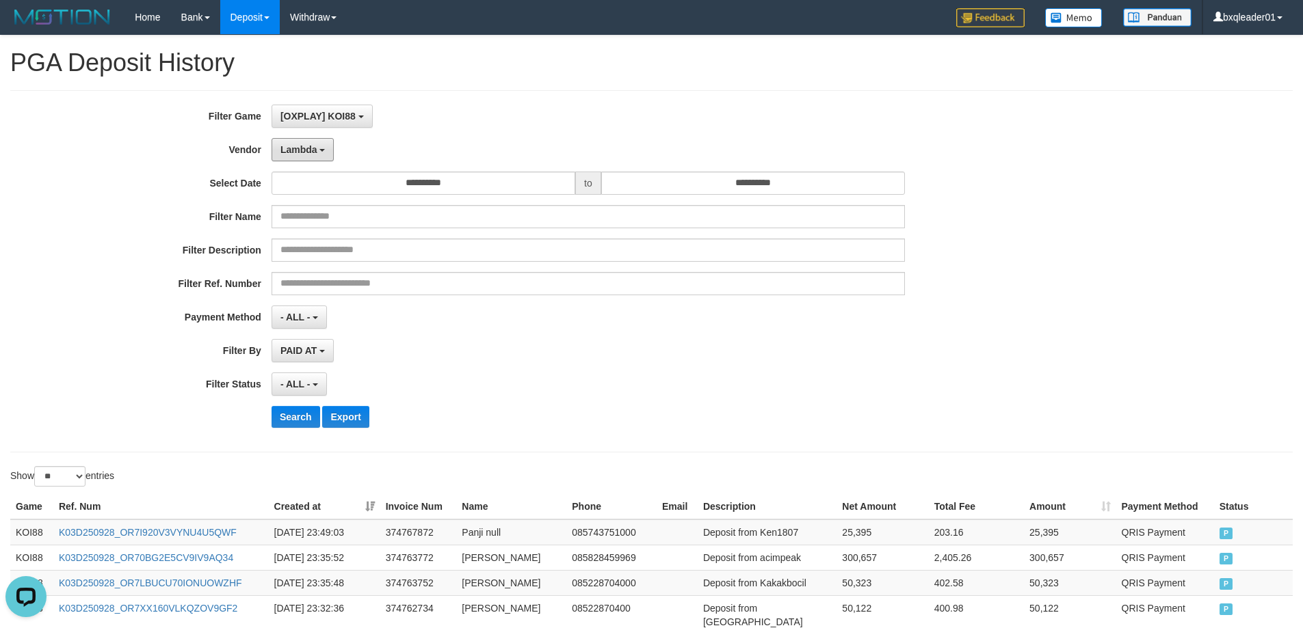
drag, startPoint x: 320, startPoint y: 144, endPoint x: 334, endPoint y: 170, distance: 29.4
click at [321, 144] on button "Lambda" at bounding box center [302, 149] width 63 height 23
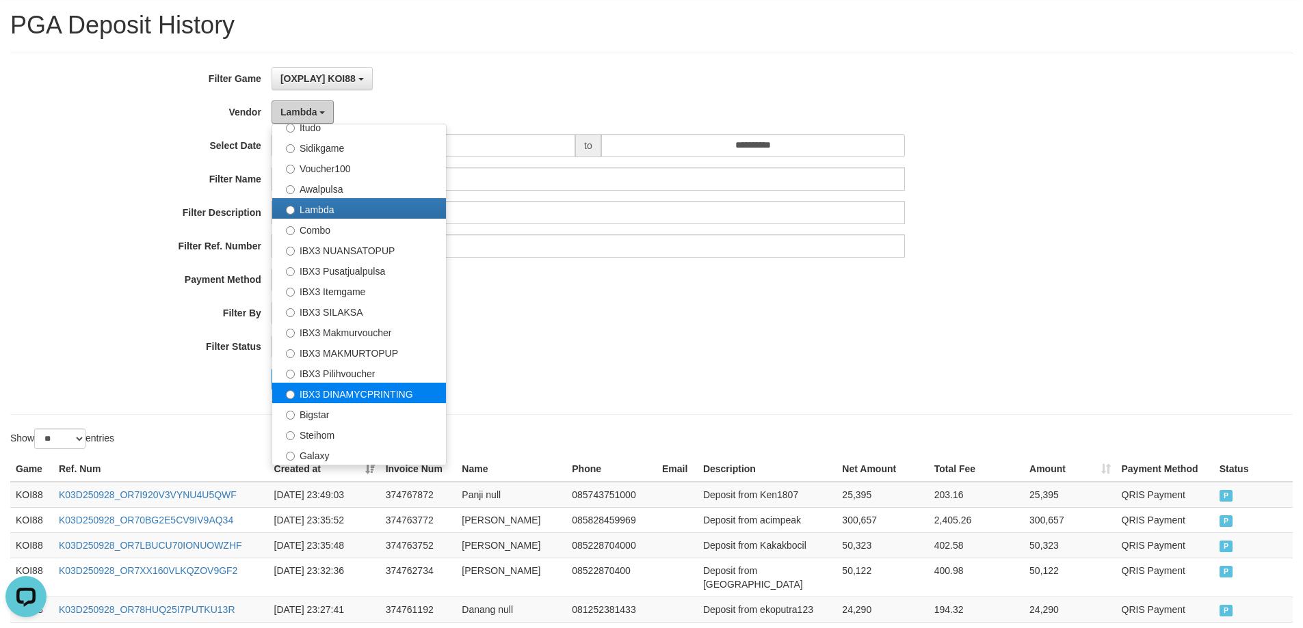
scroll to position [68, 0]
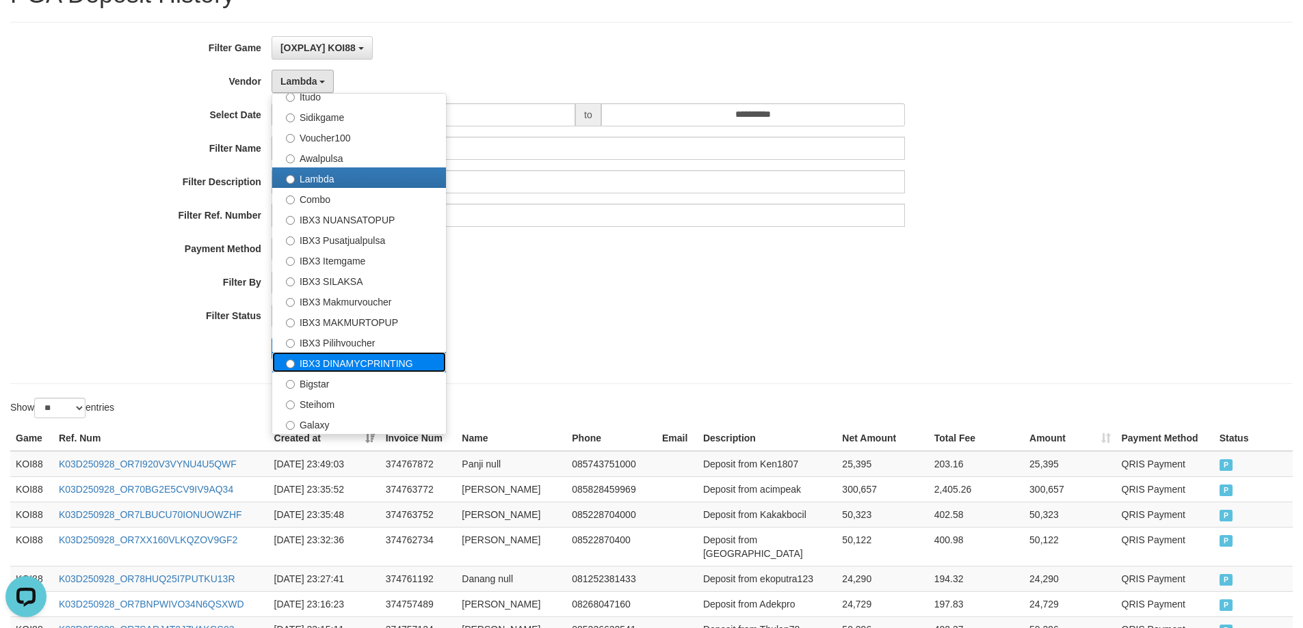
click at [405, 365] on label "IBX3 DINAMYCPRINTING" at bounding box center [359, 362] width 174 height 21
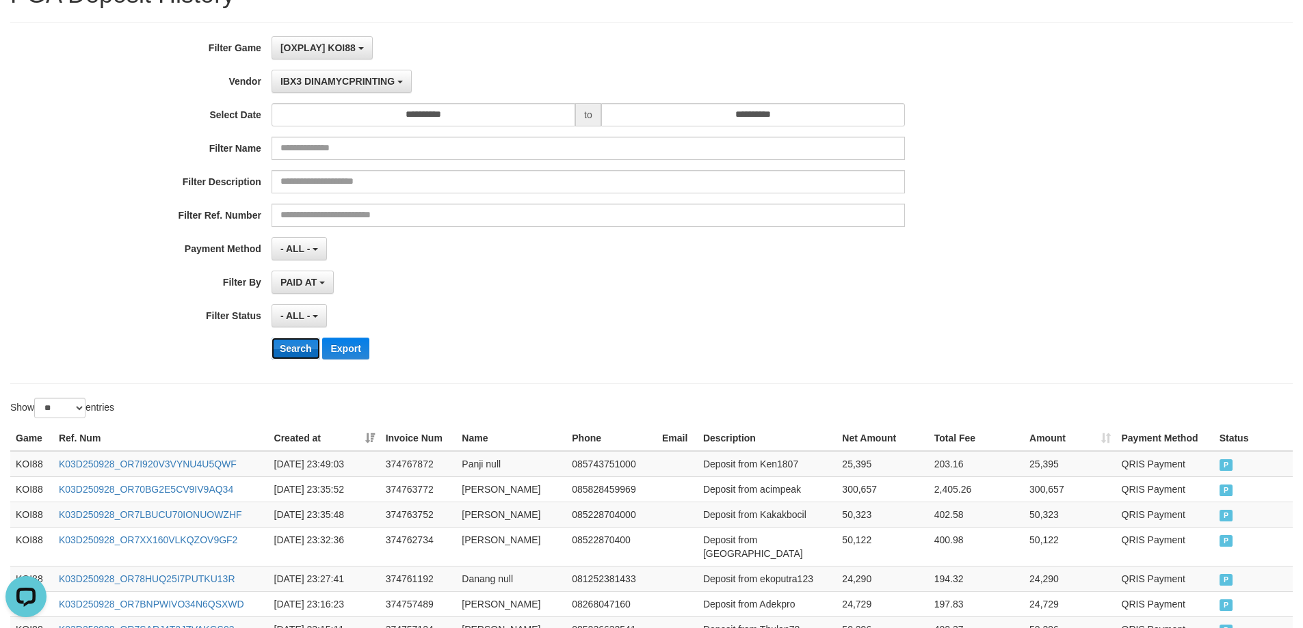
click at [281, 350] on button "Search" at bounding box center [295, 349] width 49 height 22
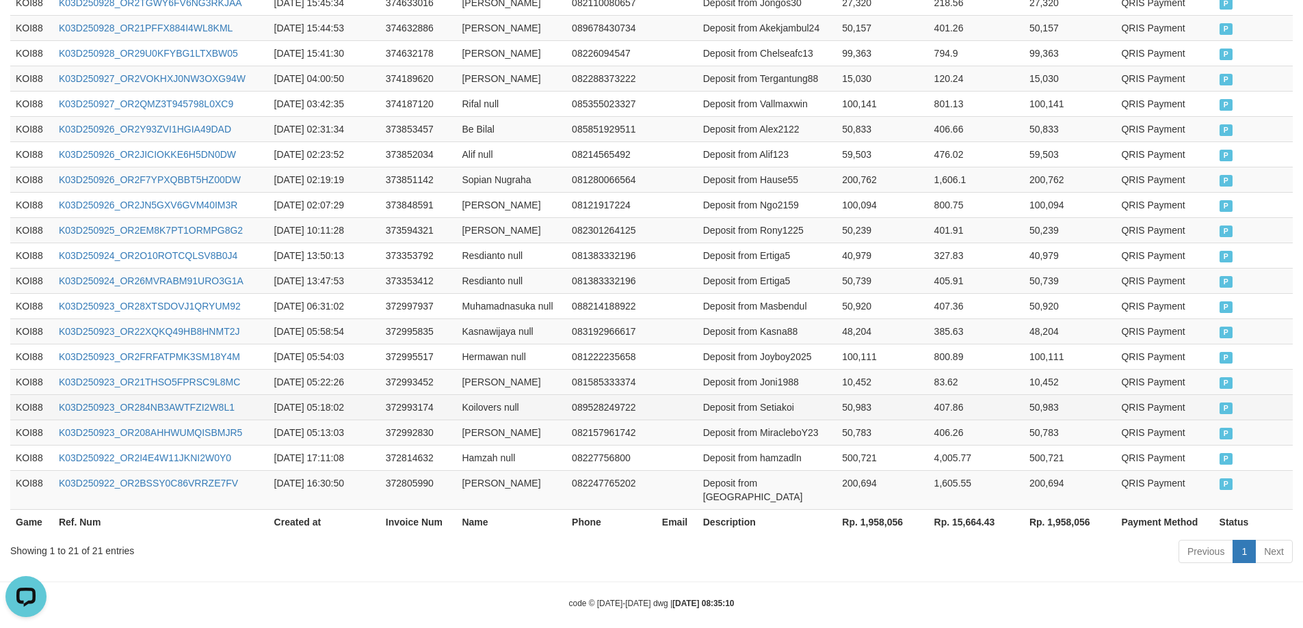
scroll to position [557, 0]
click at [877, 509] on th "Rp. 1,958,056" at bounding box center [882, 519] width 92 height 25
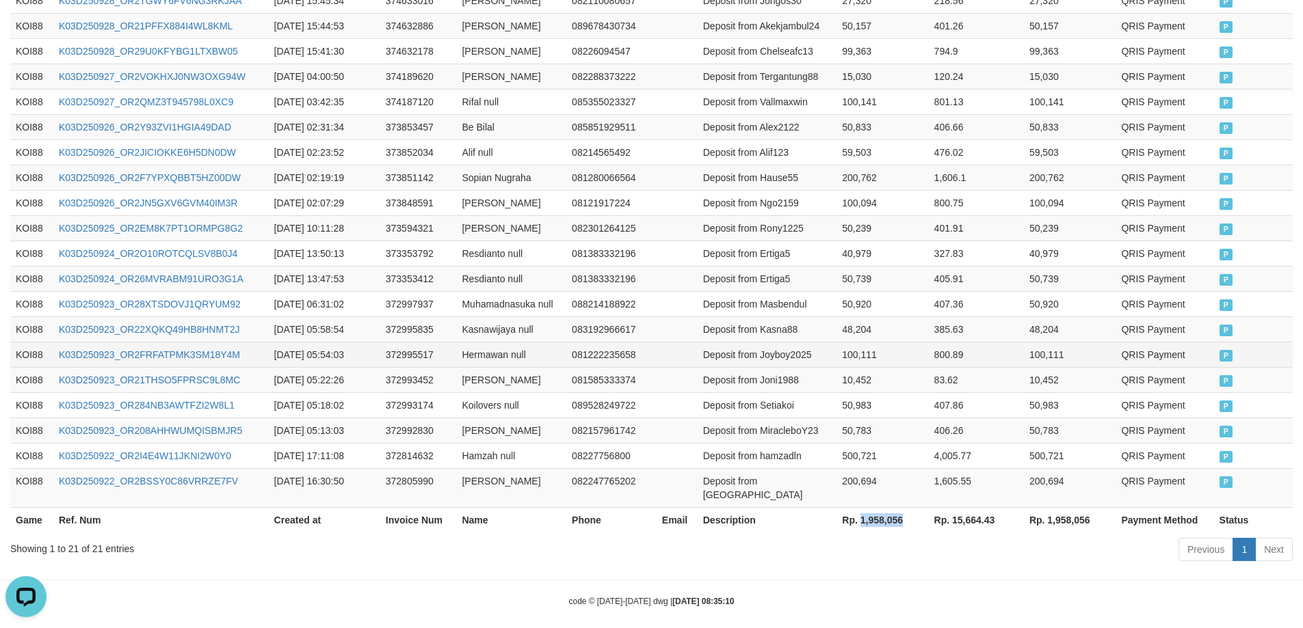
copy th "1,958,056"
click at [506, 346] on td "Hermawan null" at bounding box center [511, 354] width 110 height 25
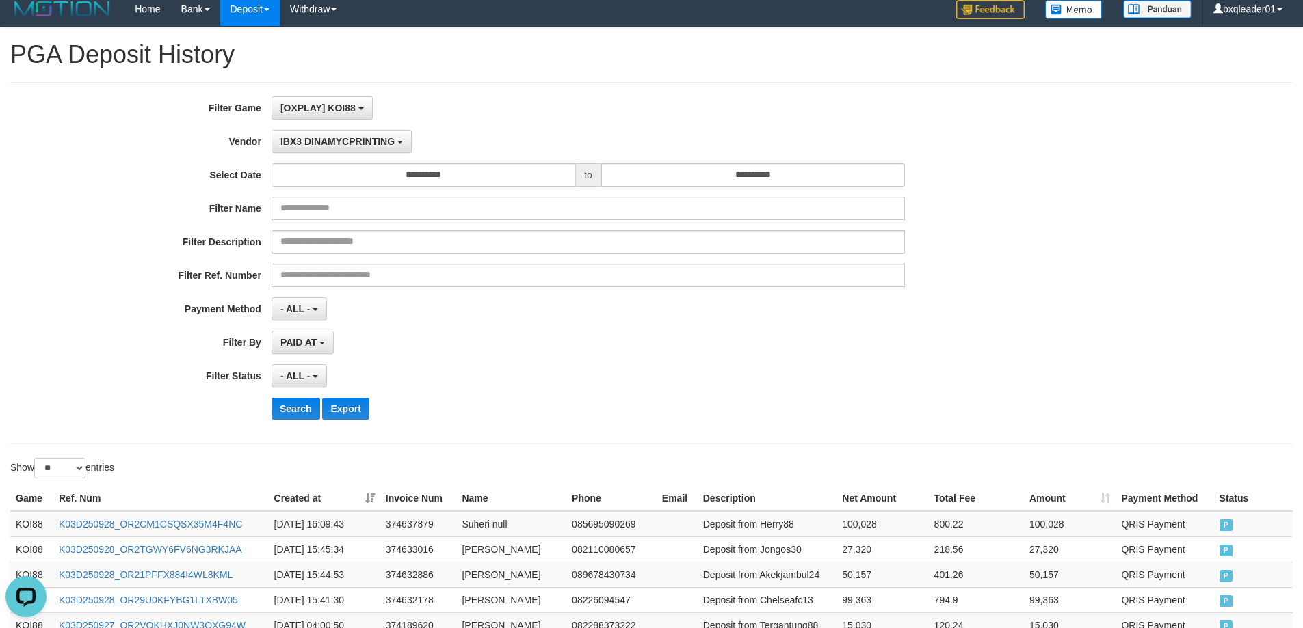
scroll to position [0, 0]
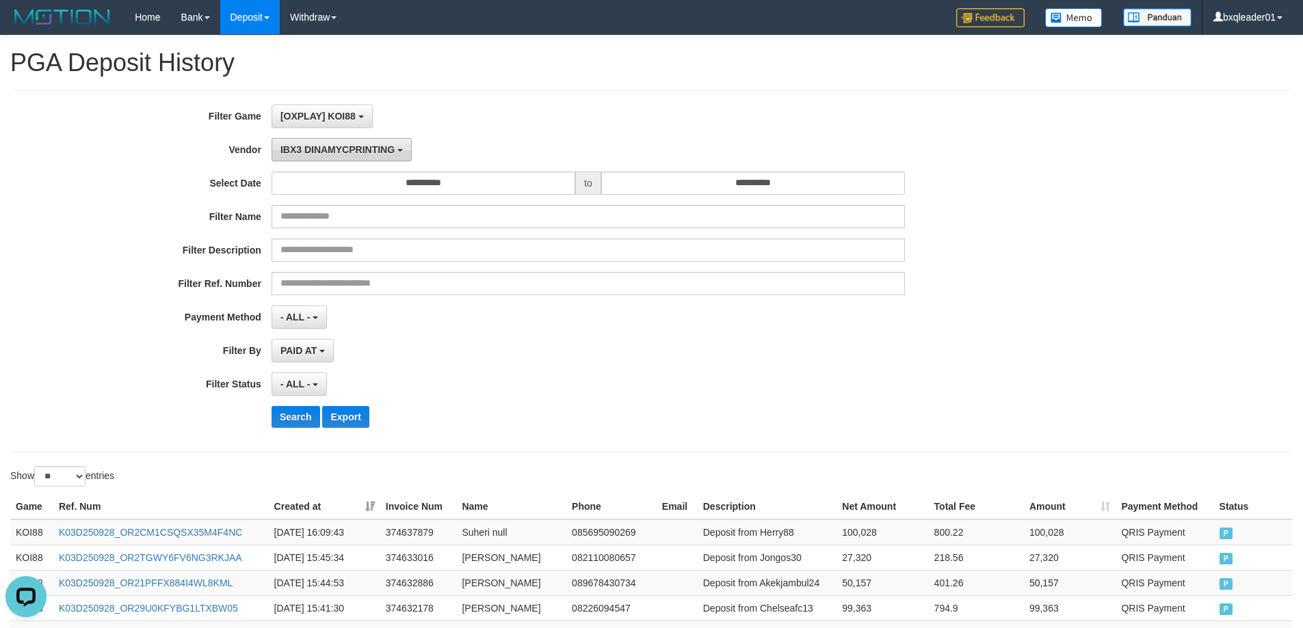
click at [358, 148] on span "IBX3 DINAMYCPRINTING" at bounding box center [337, 149] width 114 height 11
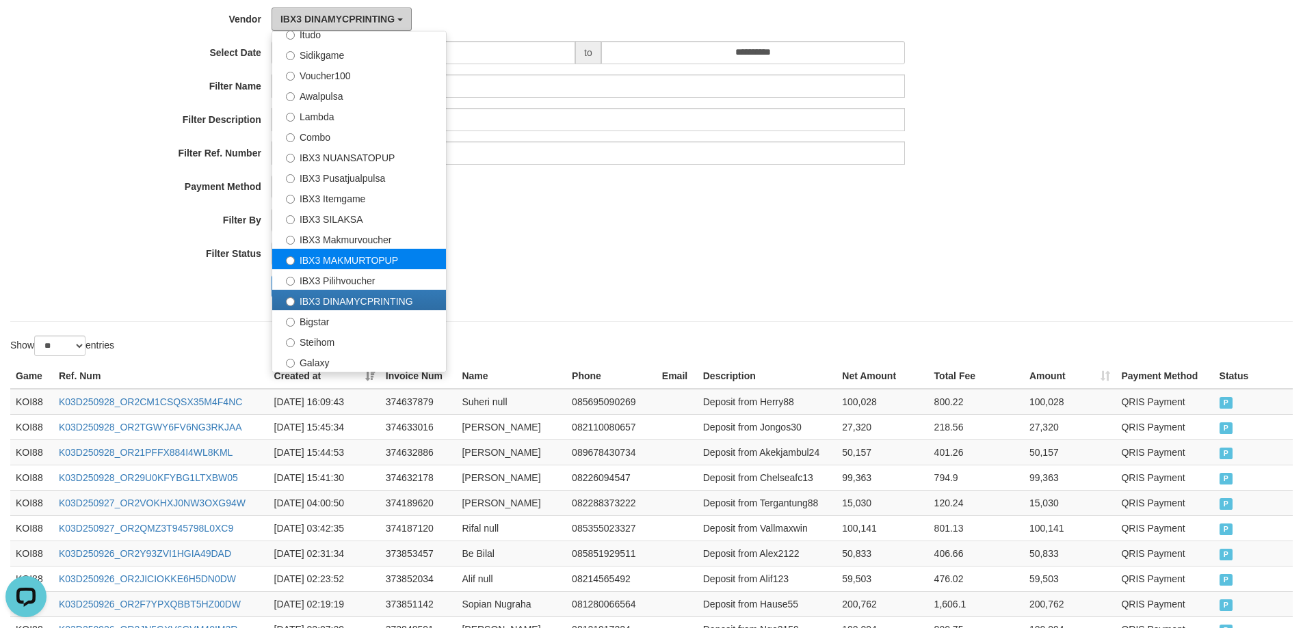
scroll to position [205, 0]
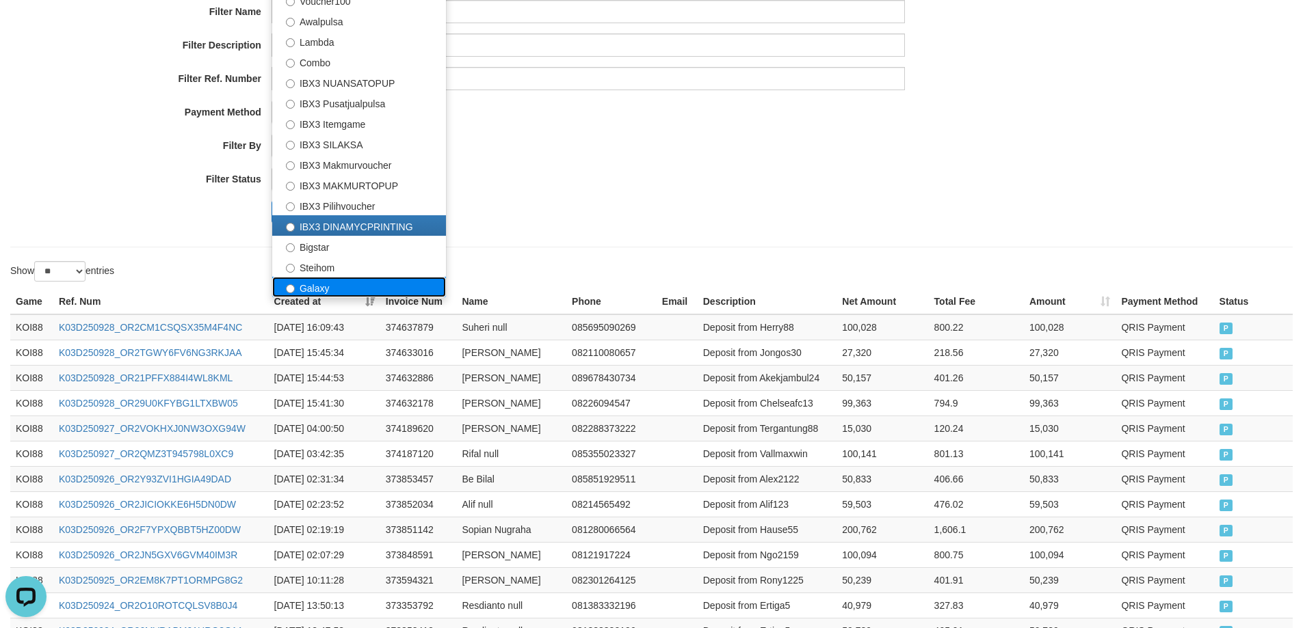
click at [343, 284] on label "Galaxy" at bounding box center [359, 287] width 174 height 21
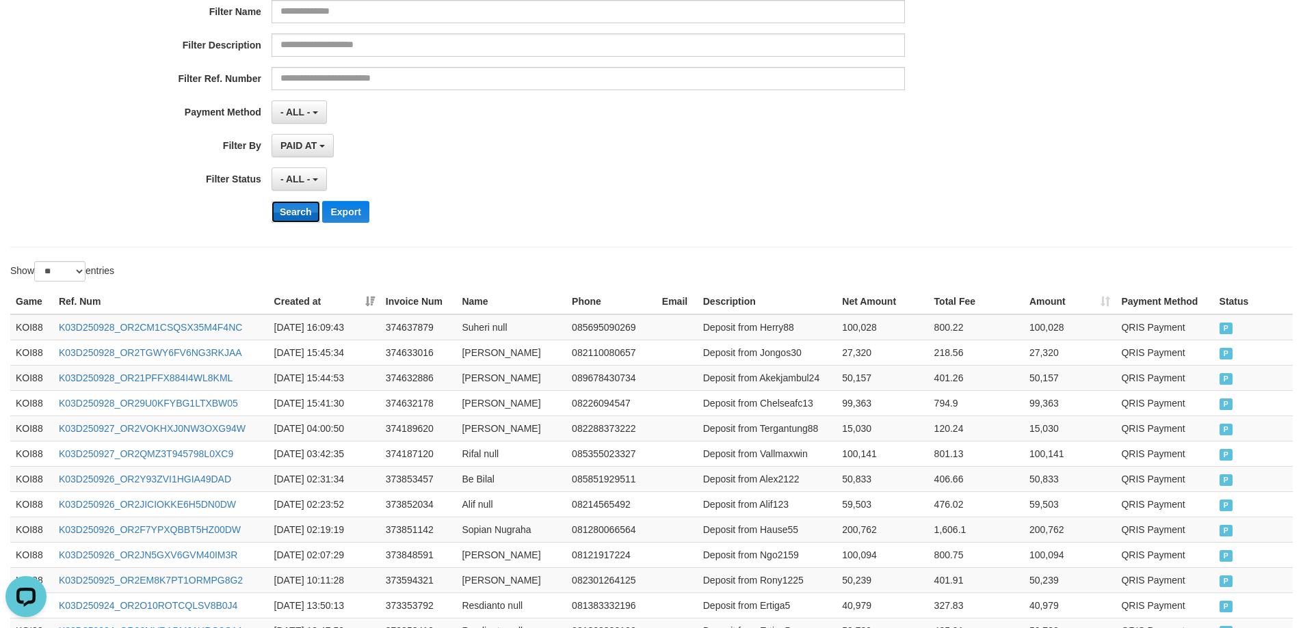
click at [289, 215] on button "Search" at bounding box center [295, 212] width 49 height 22
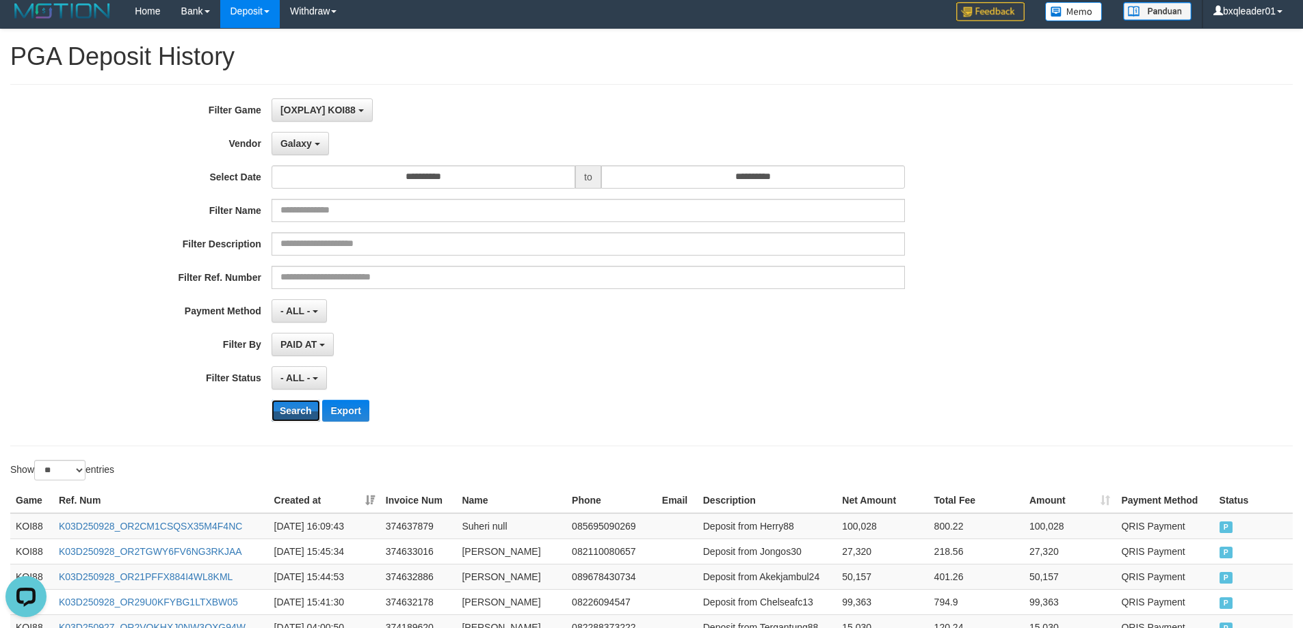
scroll to position [0, 0]
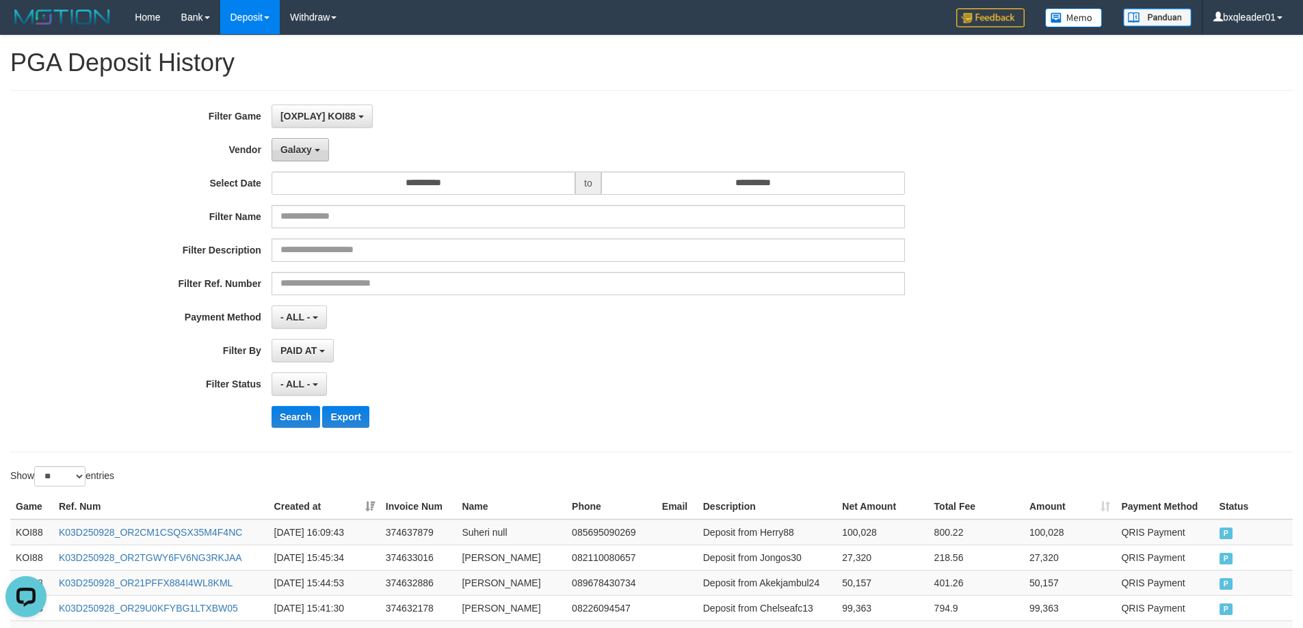
click at [295, 161] on button "Galaxy" at bounding box center [299, 149] width 57 height 23
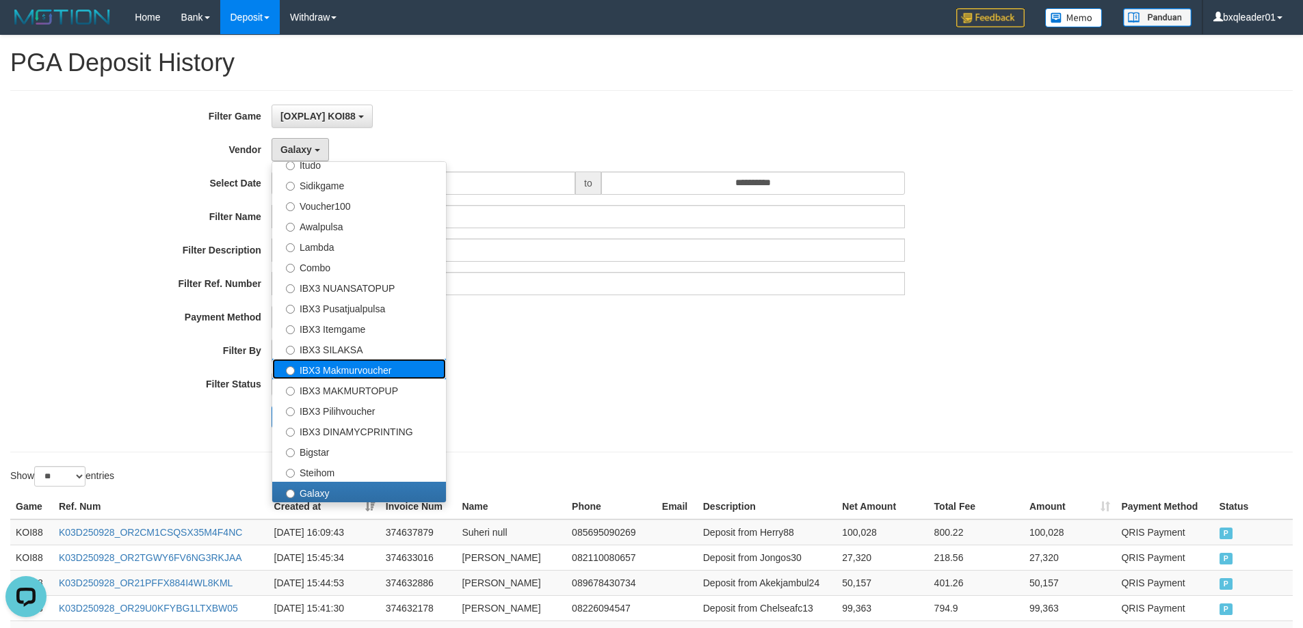
click at [355, 375] on label "IBX3 Makmurvoucher" at bounding box center [359, 369] width 174 height 21
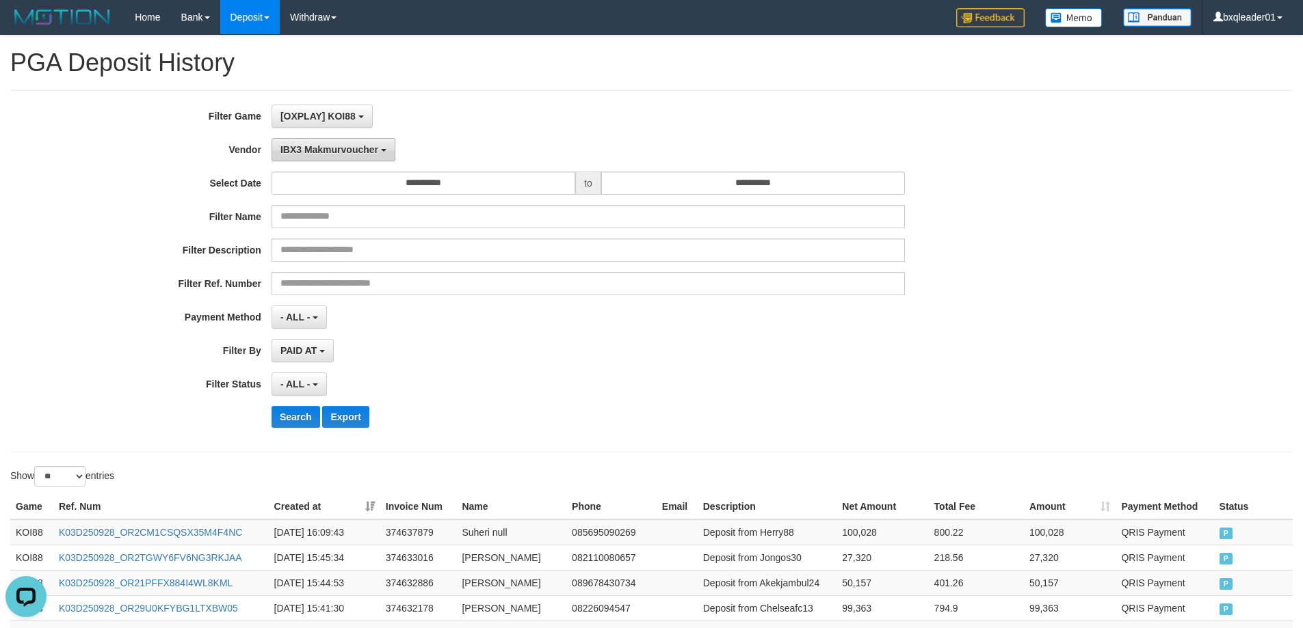
click at [356, 153] on span "IBX3 Makmurvoucher" at bounding box center [329, 149] width 98 height 11
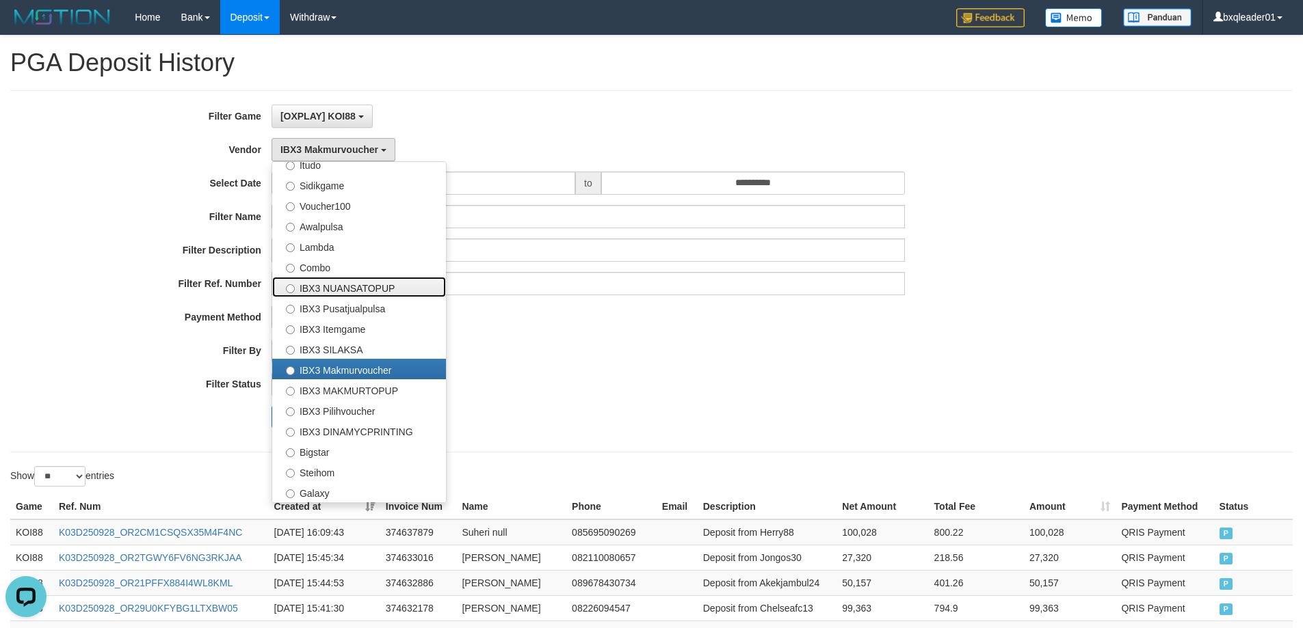
drag, startPoint x: 358, startPoint y: 283, endPoint x: 421, endPoint y: 408, distance: 139.8
click at [358, 284] on label "IBX3 NUANSATOPUP" at bounding box center [359, 287] width 174 height 21
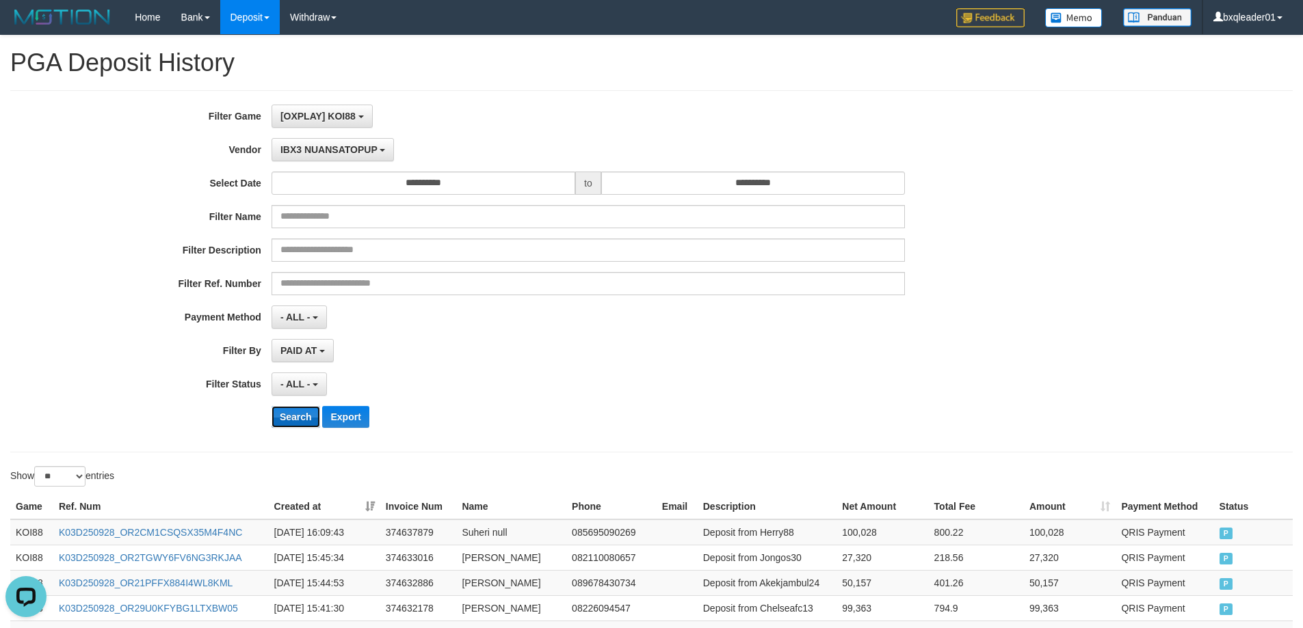
click at [292, 423] on button "Search" at bounding box center [295, 417] width 49 height 22
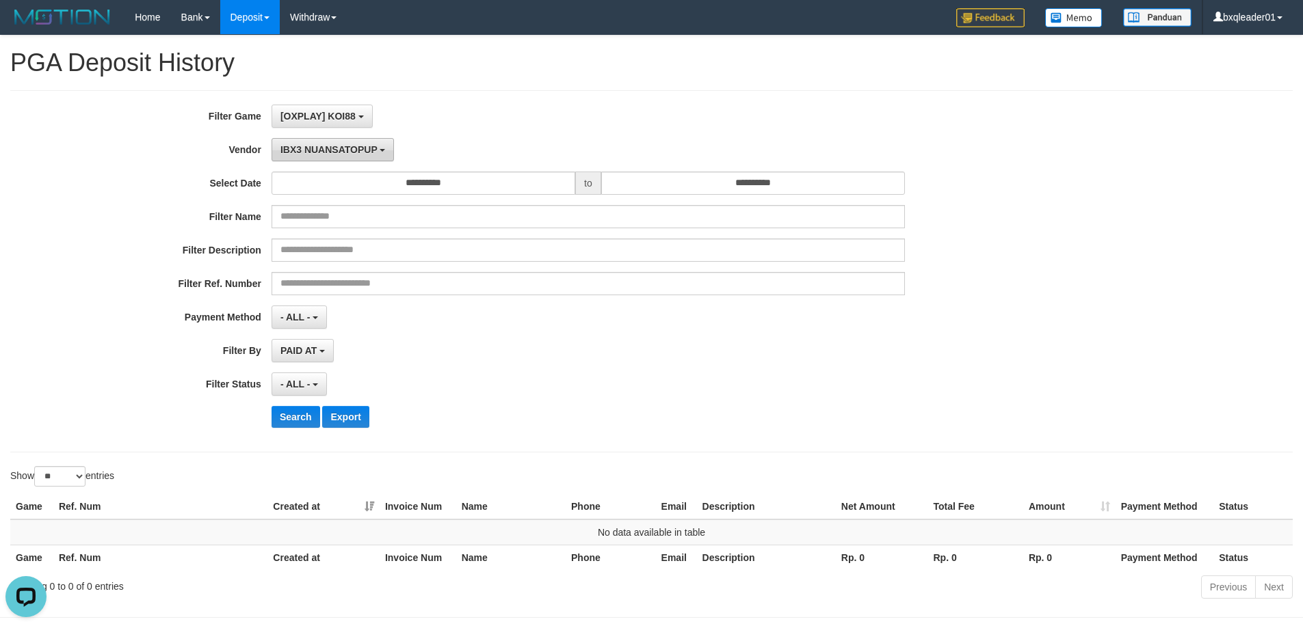
click at [310, 149] on span "IBX3 NUANSATOPUP" at bounding box center [328, 149] width 97 height 11
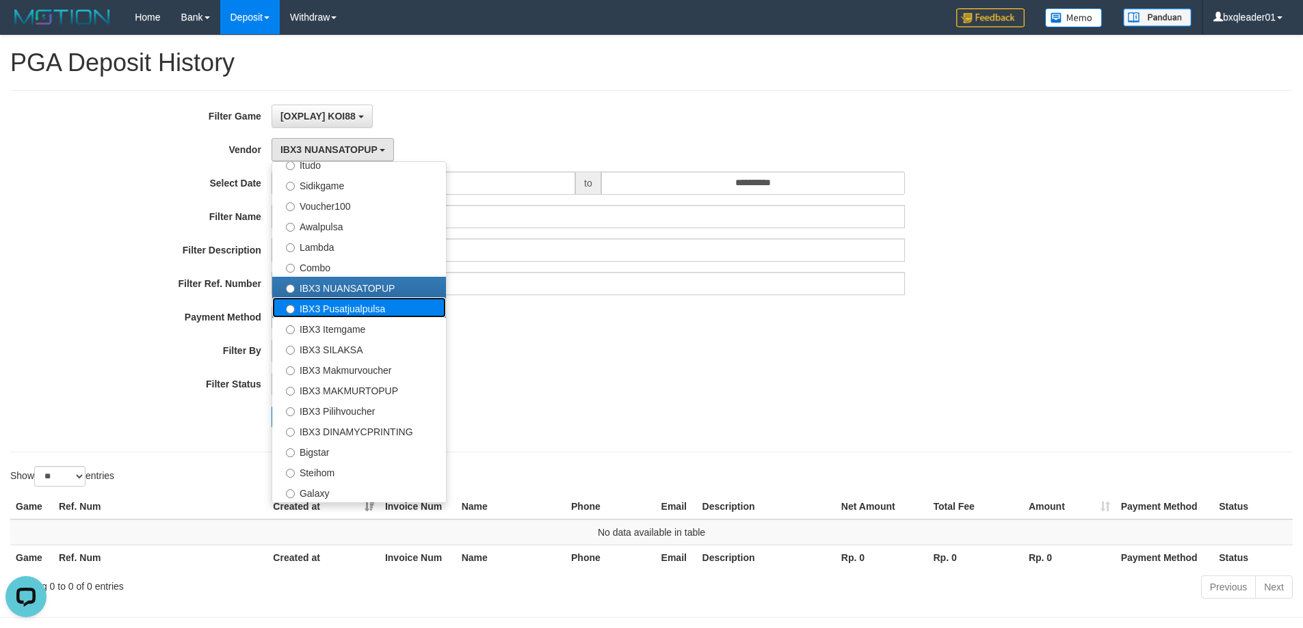
click at [322, 309] on label "IBX3 Pusatjualpulsa" at bounding box center [359, 307] width 174 height 21
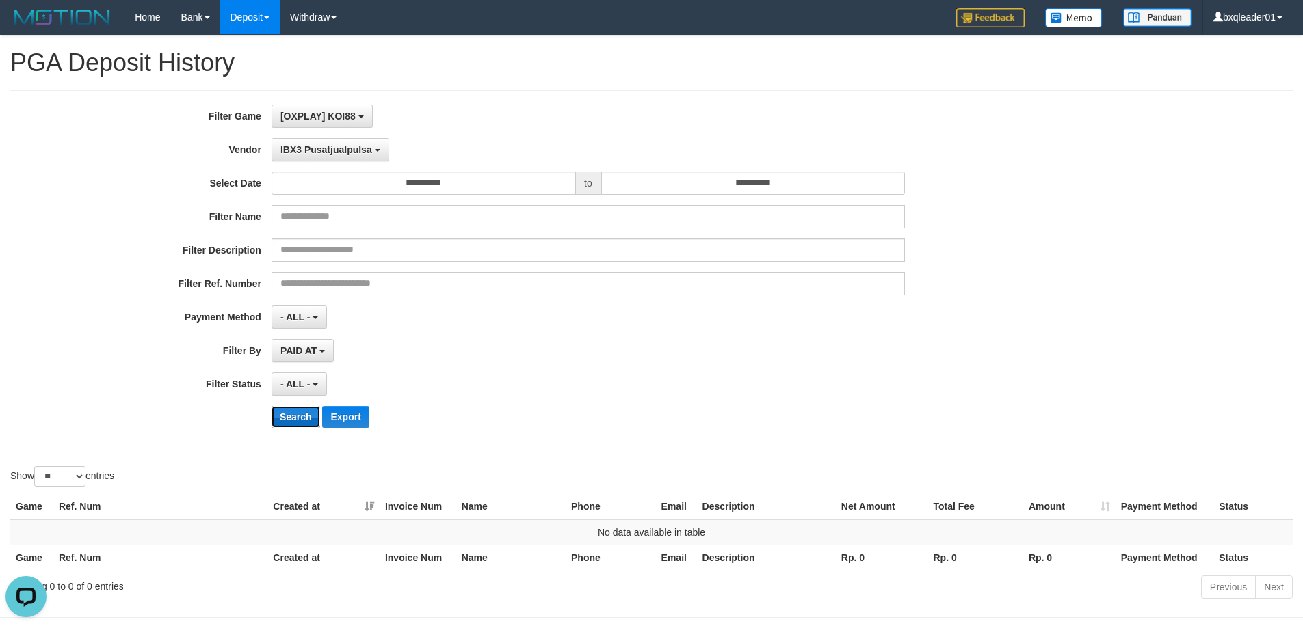
click at [293, 409] on button "Search" at bounding box center [295, 417] width 49 height 22
click at [341, 144] on span "IBX3 Pusatjualpulsa" at bounding box center [326, 149] width 92 height 11
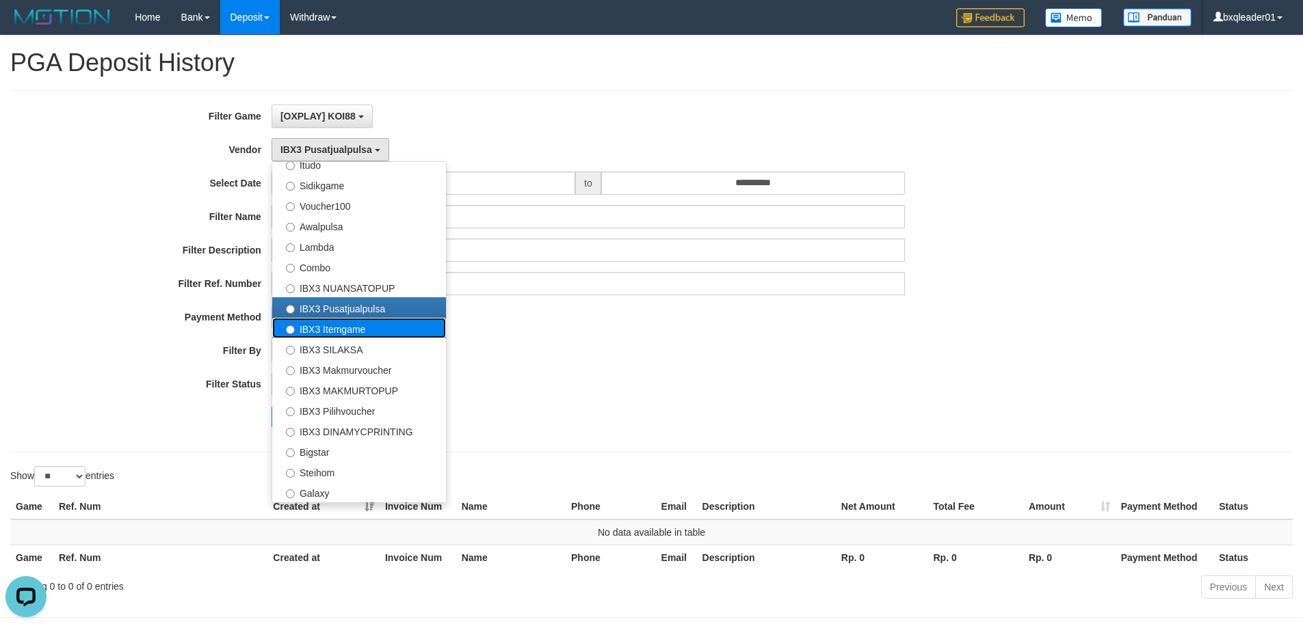
click at [302, 330] on label "IBX3 Itemgame" at bounding box center [359, 328] width 174 height 21
select select "**********"
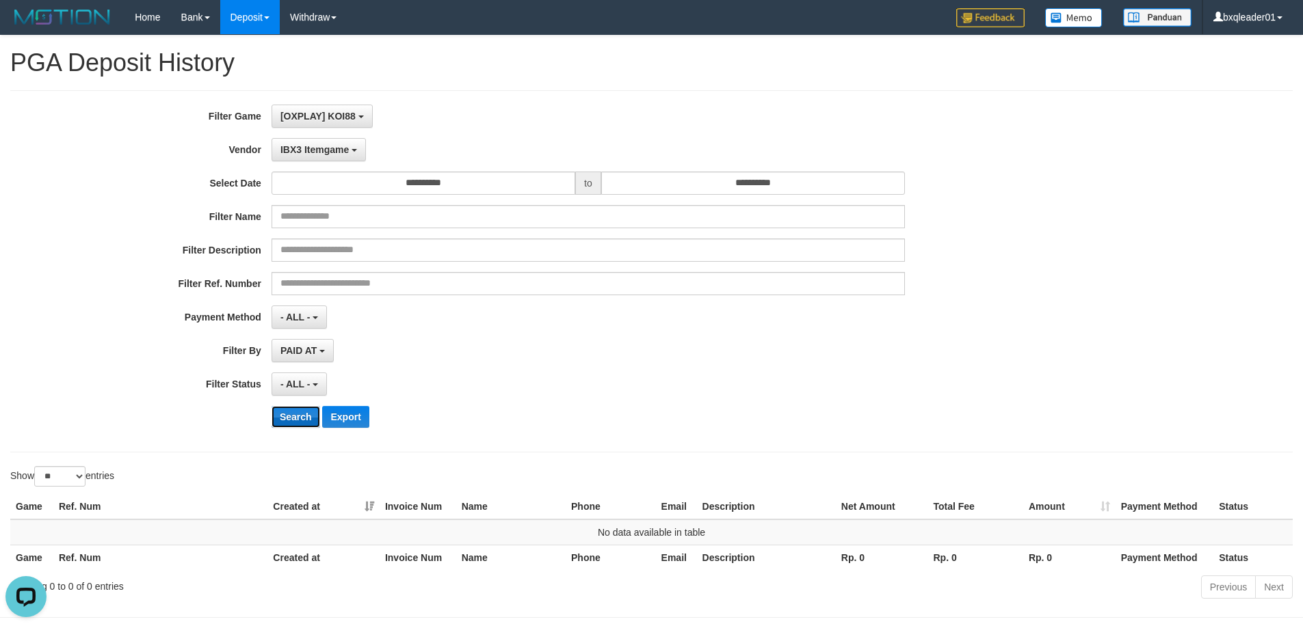
click at [285, 423] on button "Search" at bounding box center [295, 417] width 49 height 22
click at [340, 154] on span "IBX3 Itemgame" at bounding box center [314, 149] width 68 height 11
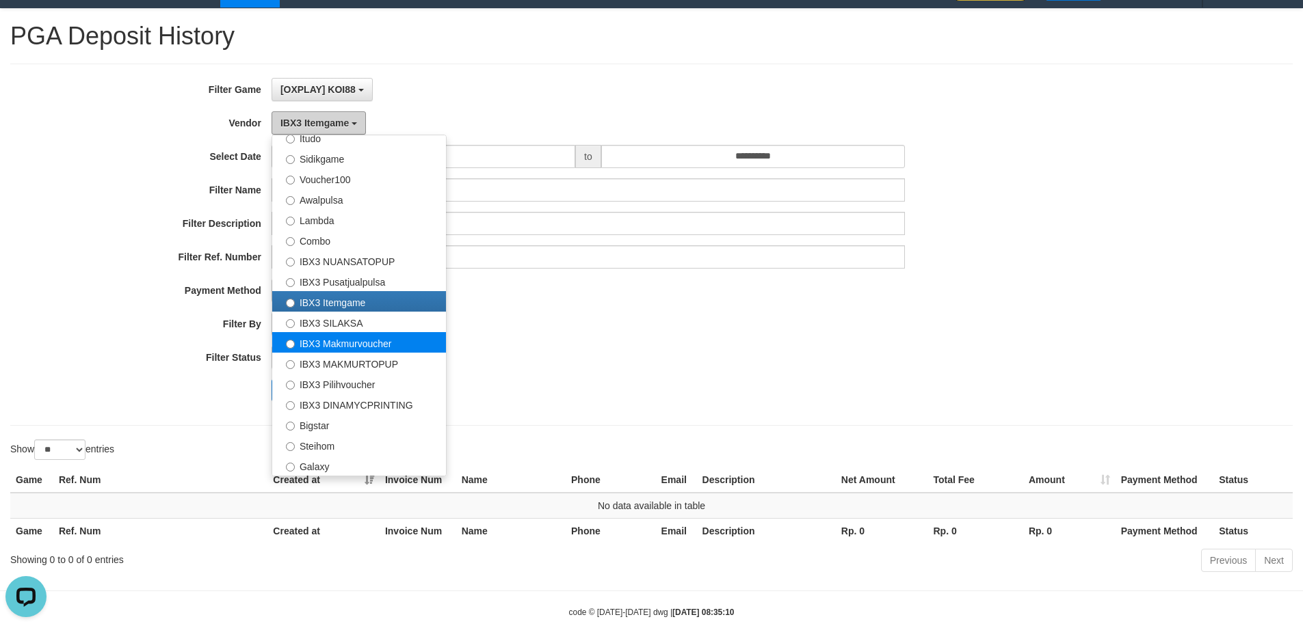
scroll to position [51, 0]
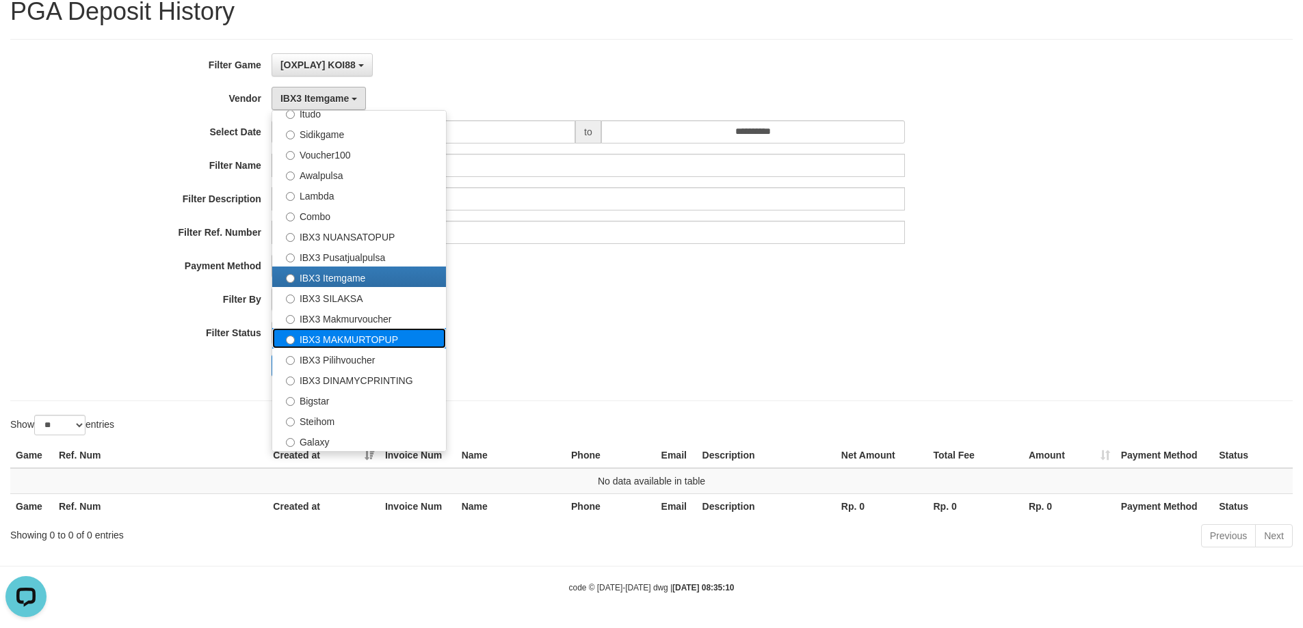
click at [362, 339] on label "IBX3 MAKMURTOPUP" at bounding box center [359, 338] width 174 height 21
select select "**********"
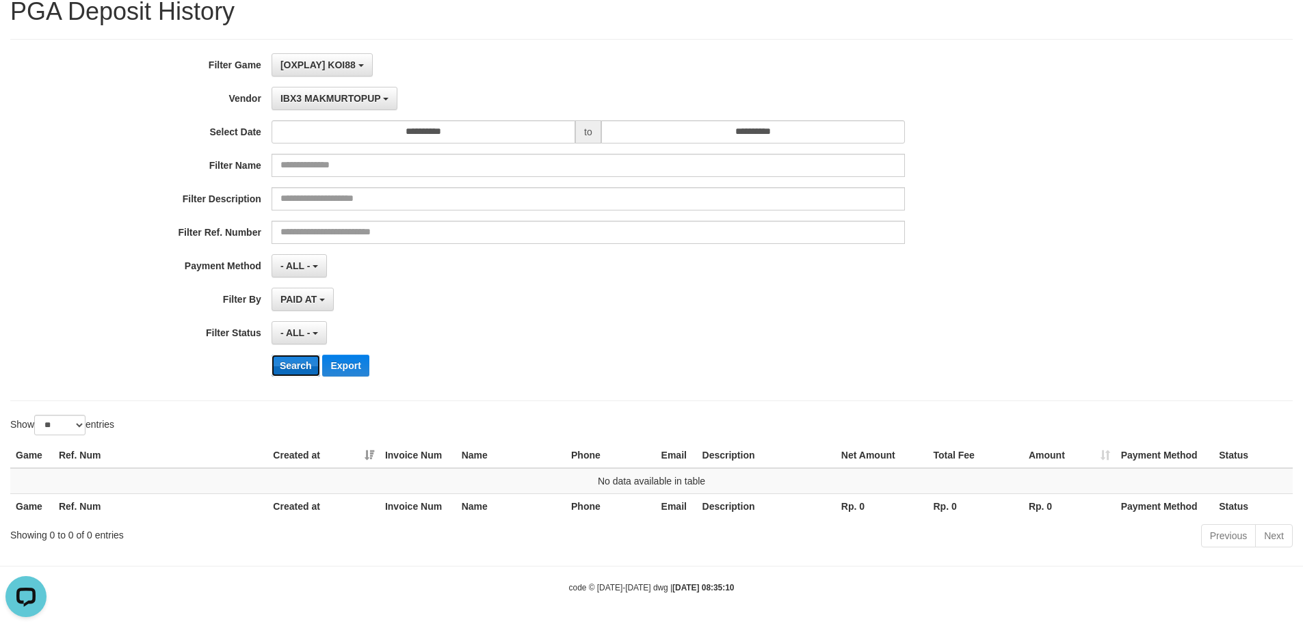
click at [306, 366] on button "Search" at bounding box center [295, 366] width 49 height 22
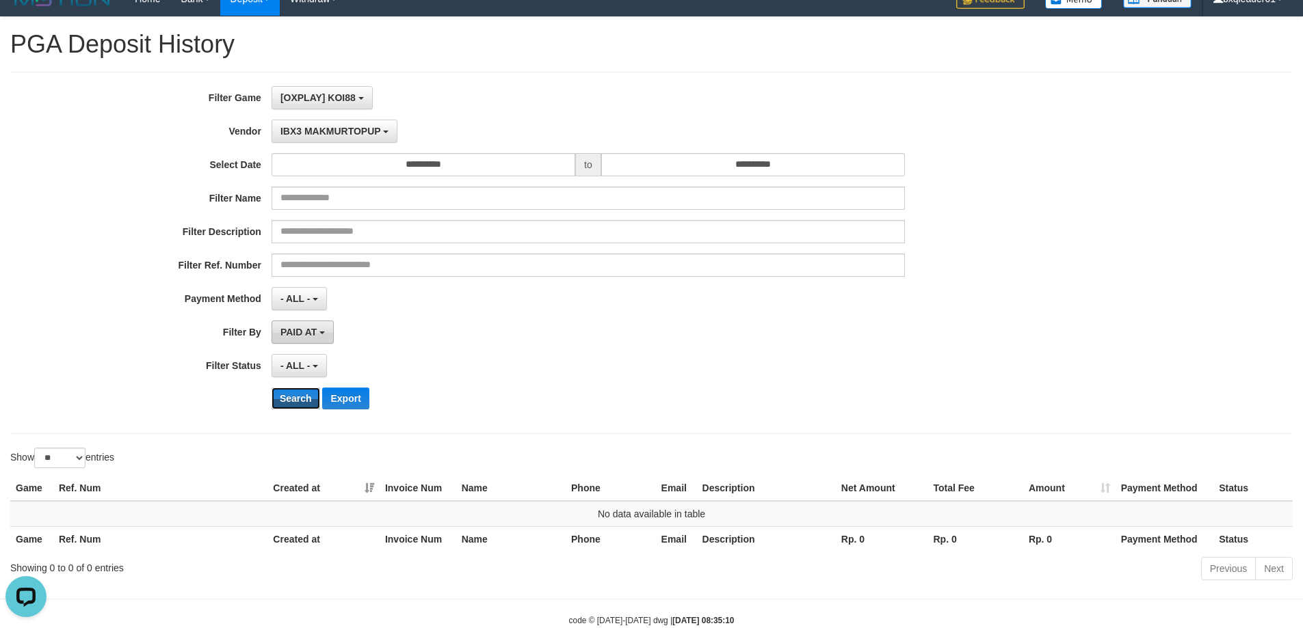
scroll to position [0, 0]
